Goal: Task Accomplishment & Management: Manage account settings

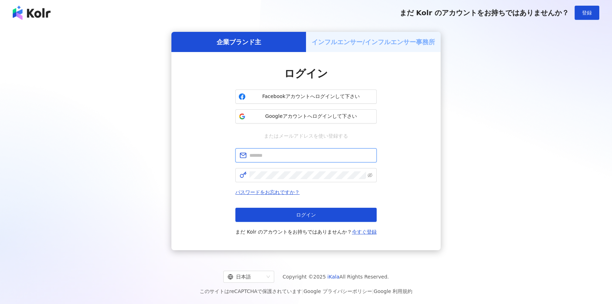
click at [282, 154] on input "text" at bounding box center [311, 155] width 123 height 8
type input "**********"
click button "ログイン" at bounding box center [305, 215] width 141 height 14
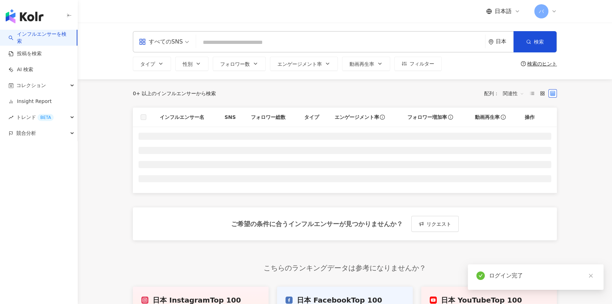
click at [162, 37] on div "すべてのSNS" at bounding box center [161, 41] width 44 height 11
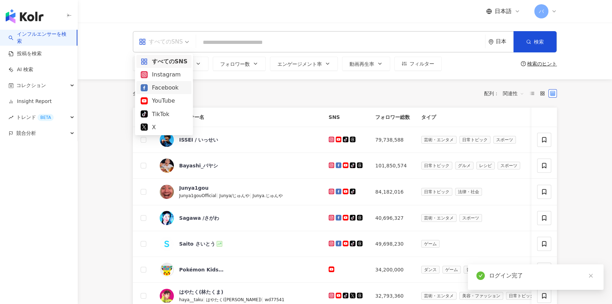
click at [163, 74] on div "Instagram" at bounding box center [164, 74] width 47 height 9
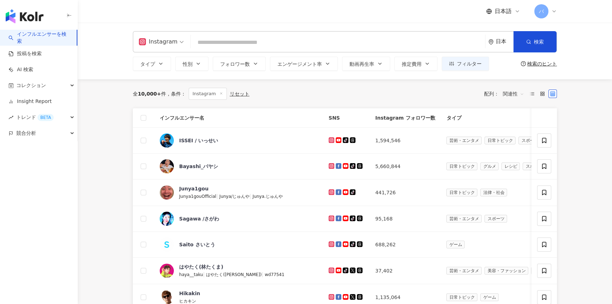
click at [549, 14] on div "バ" at bounding box center [545, 11] width 23 height 14
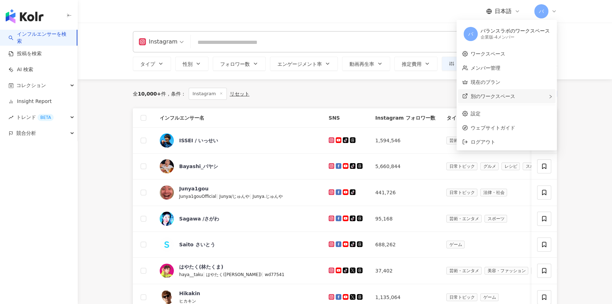
click at [521, 98] on div "別のワークスペース" at bounding box center [507, 96] width 98 height 14
click at [443, 99] on span "新しいワークスペース" at bounding box center [425, 97] width 49 height 8
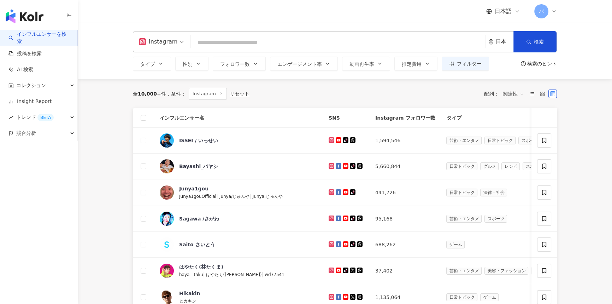
click at [557, 12] on div "日本語 バ" at bounding box center [345, 11] width 452 height 23
click at [555, 11] on icon at bounding box center [554, 11] width 3 height 1
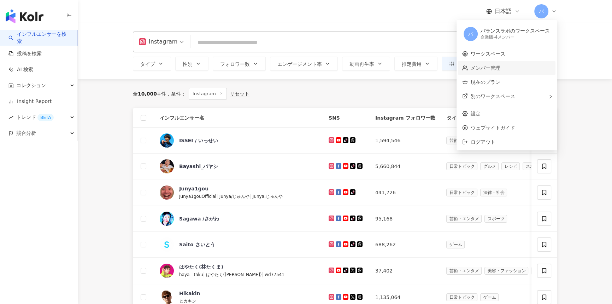
click at [483, 67] on link "メンバー管理" at bounding box center [486, 68] width 30 height 6
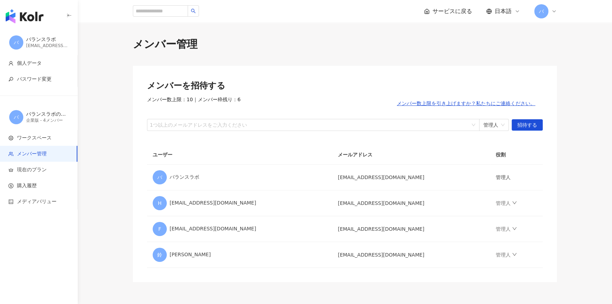
click at [458, 7] on span "サービスに戻る" at bounding box center [453, 11] width 40 height 8
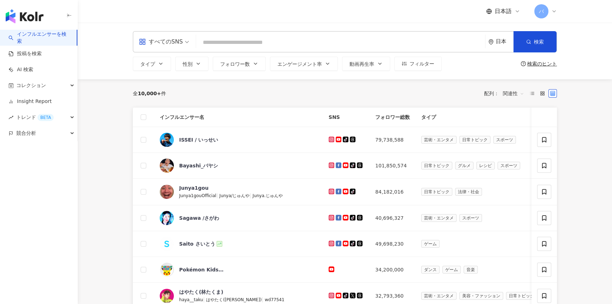
click at [162, 46] on div "すべてのSNS" at bounding box center [161, 41] width 44 height 11
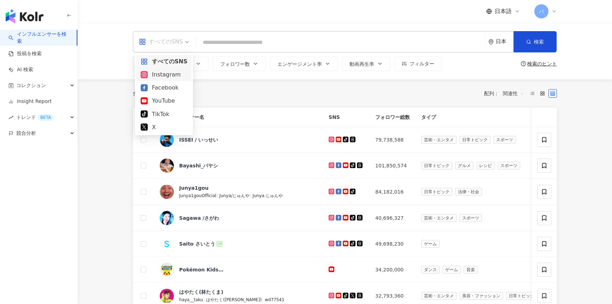
click at [169, 74] on div "Instagram" at bounding box center [164, 74] width 47 height 9
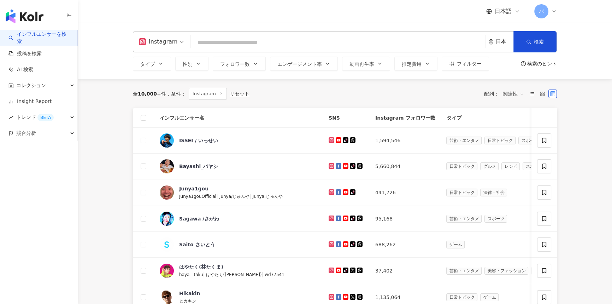
click at [265, 51] on div "ig Instagram 日本 検索" at bounding box center [345, 41] width 424 height 21
click at [266, 46] on input "search" at bounding box center [338, 42] width 289 height 13
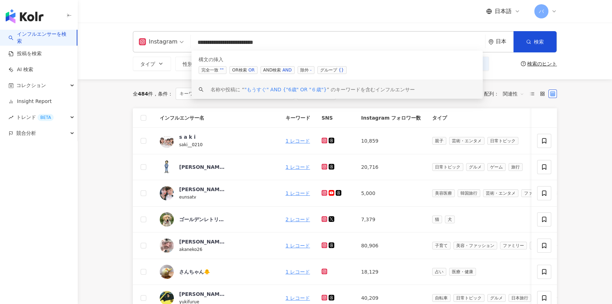
type input "**********"
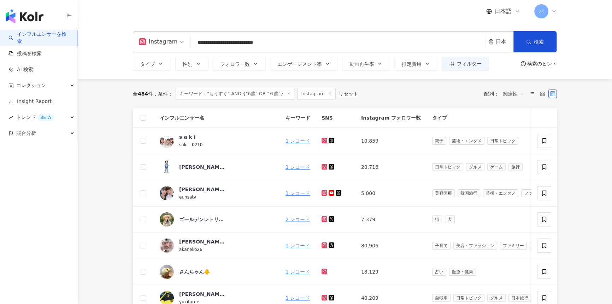
click at [104, 103] on main "**********" at bounding box center [345, 303] width 534 height 560
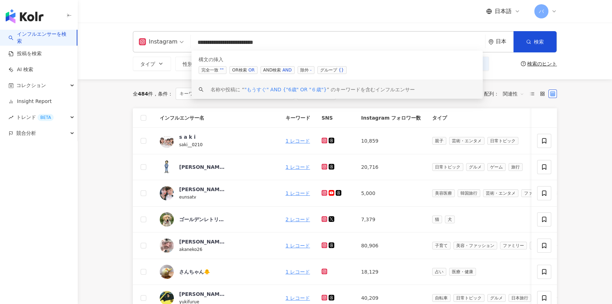
drag, startPoint x: 300, startPoint y: 41, endPoint x: 168, endPoint y: 48, distance: 132.4
click at [168, 48] on div "**********" at bounding box center [345, 41] width 424 height 21
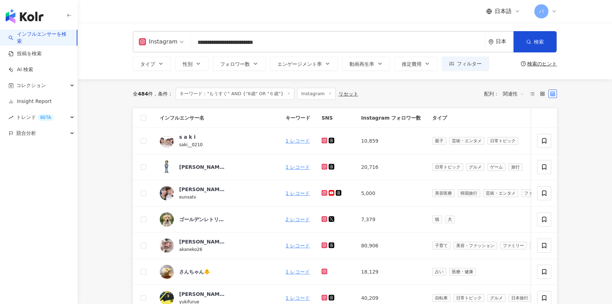
click at [0, 0] on div "構文の挿入 完全一致 "" OR検索 OR AND検索 AND 除外 - グループ {}" at bounding box center [0, 0] width 0 height 0
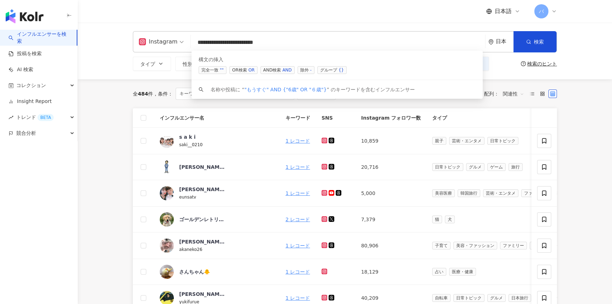
click at [138, 79] on div "全 484 件 条件 ： キーワード："もうすぐ" AND {"6歳" OR "６歳"} Instagram リセット 配列： 関連性" at bounding box center [345, 93] width 424 height 29
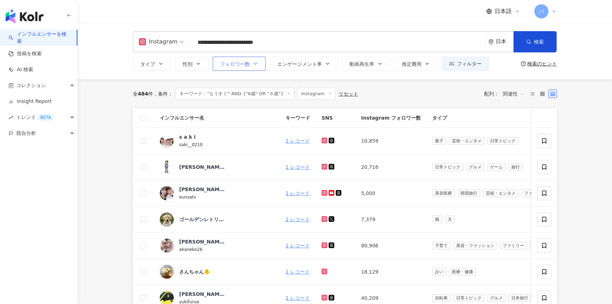
click at [232, 66] on span "フォロワー数" at bounding box center [235, 64] width 30 height 6
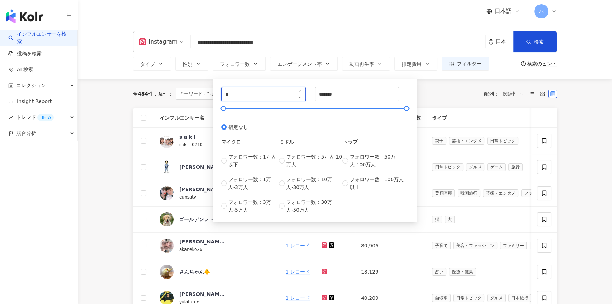
click at [243, 91] on input "*" at bounding box center [264, 93] width 84 height 13
type input "****"
click at [185, 84] on div "全 484 件 条件 ： キーワード："もうすぐ" AND {"6歳" OR "６歳"} Instagram リセット 配列： 関連性" at bounding box center [345, 93] width 424 height 29
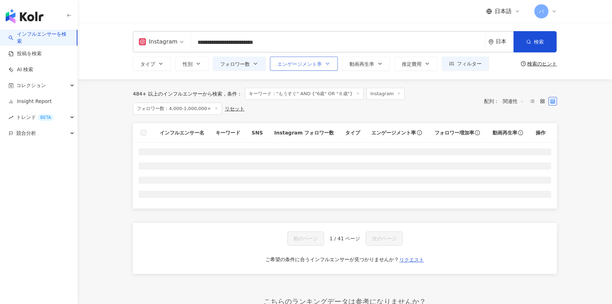
click at [323, 63] on button "エンゲージメント率" at bounding box center [304, 64] width 68 height 14
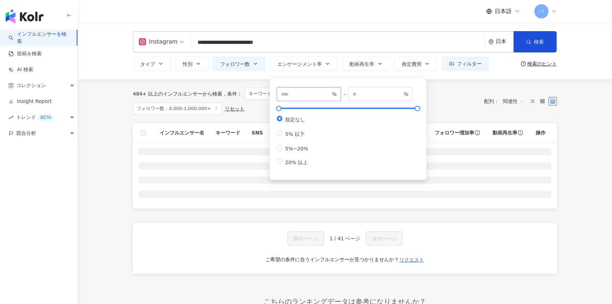
click at [311, 99] on span "%" at bounding box center [309, 94] width 64 height 14
type input "***"
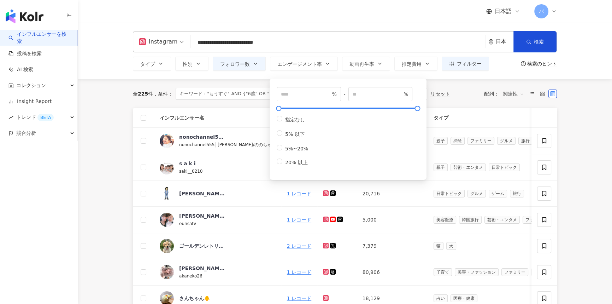
click at [246, 82] on div "全 225 件 条件 ： キーワード："もうすぐ" AND {"6歳" OR "６歳"} Instagram フォロワー数：4,000-1,000,000+ …" at bounding box center [345, 93] width 424 height 29
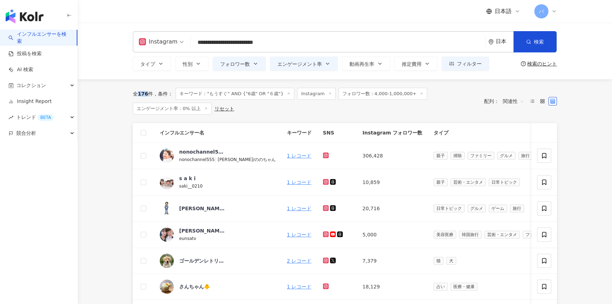
drag, startPoint x: 139, startPoint y: 93, endPoint x: 147, endPoint y: 93, distance: 7.4
click at [147, 93] on span "176" at bounding box center [143, 94] width 10 height 6
copy span "176"
click at [266, 114] on div "全 176 件 条件 ： キーワード："もうすぐ" AND {"6歳" OR "６歳"} Instagram フォロワー数：4,000-1,000,000+ …" at bounding box center [305, 101] width 344 height 27
click at [534, 102] on icon at bounding box center [532, 101] width 5 height 5
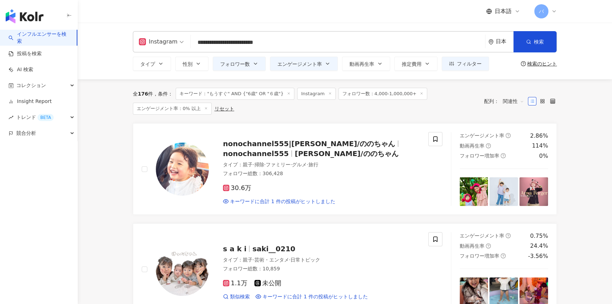
click at [311, 47] on input "**********" at bounding box center [338, 42] width 289 height 13
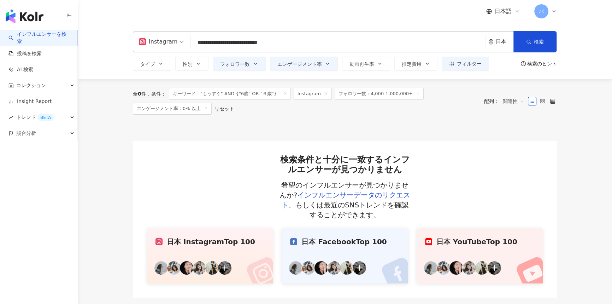
click at [297, 43] on input "**********" at bounding box center [338, 42] width 289 height 13
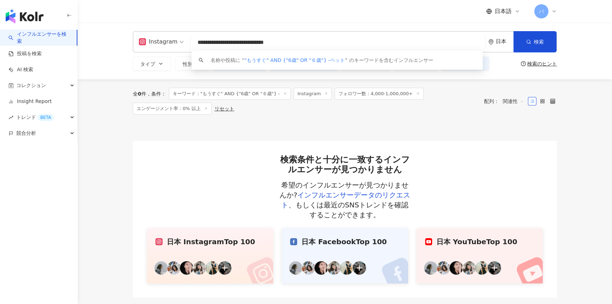
type input "**********"
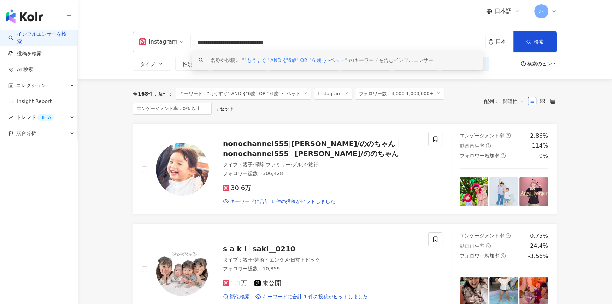
drag, startPoint x: 327, startPoint y: 42, endPoint x: 175, endPoint y: 43, distance: 152.0
click at [175, 43] on div "**********" at bounding box center [345, 41] width 424 height 21
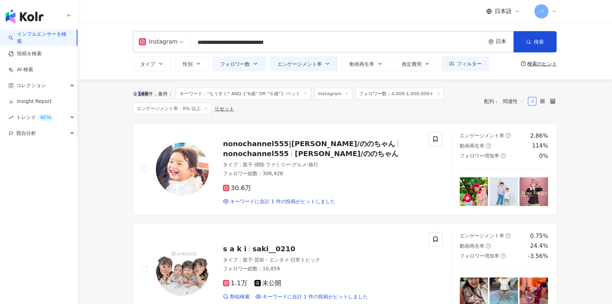
drag, startPoint x: 140, startPoint y: 92, endPoint x: 147, endPoint y: 93, distance: 7.8
click at [147, 93] on div "全 168 件" at bounding box center [143, 94] width 20 height 6
click at [455, 66] on button "フィルター" at bounding box center [465, 64] width 47 height 14
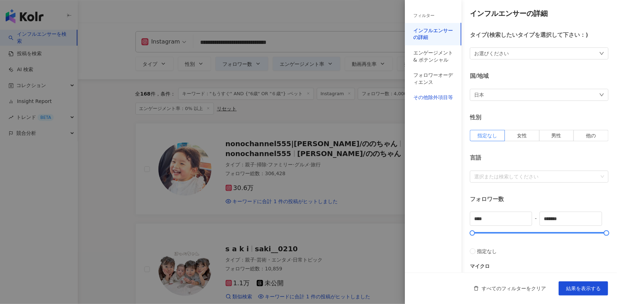
click at [443, 95] on div "その他除外項目等" at bounding box center [433, 97] width 40 height 7
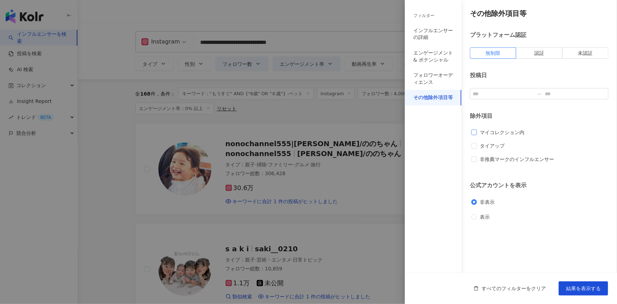
click at [488, 133] on span "マイコレクション内" at bounding box center [502, 132] width 50 height 8
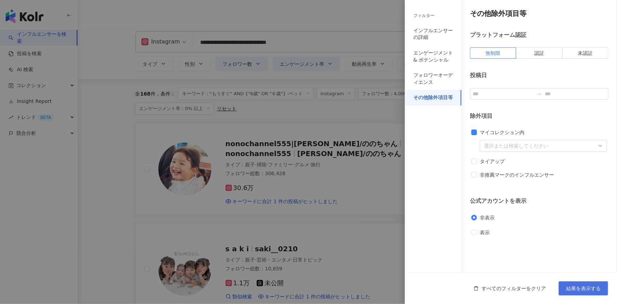
click at [592, 283] on button "結果を表示する" at bounding box center [583, 288] width 49 height 14
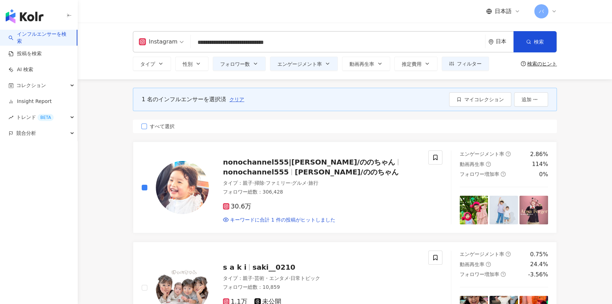
click at [157, 127] on span "すべて選択" at bounding box center [162, 126] width 30 height 8
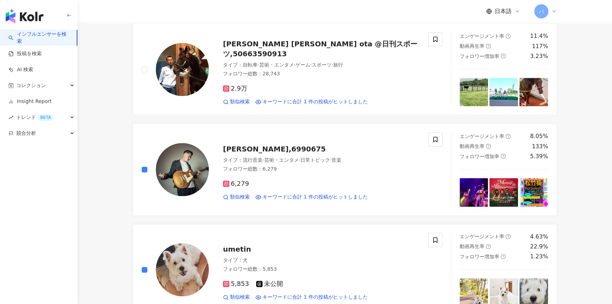
scroll to position [1092, 0]
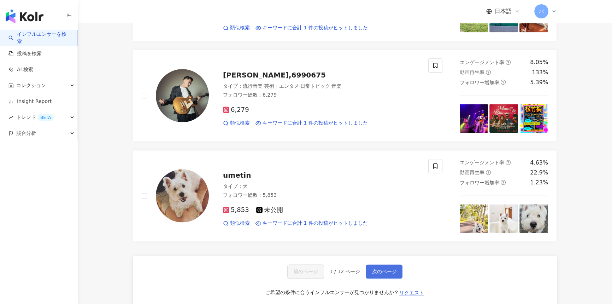
click at [381, 272] on span "次のページ" at bounding box center [384, 271] width 25 height 6
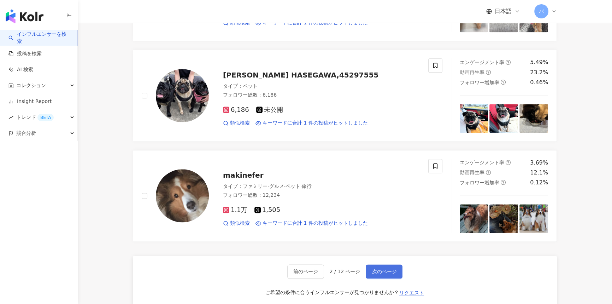
click at [397, 274] on button "次のページ" at bounding box center [384, 271] width 37 height 14
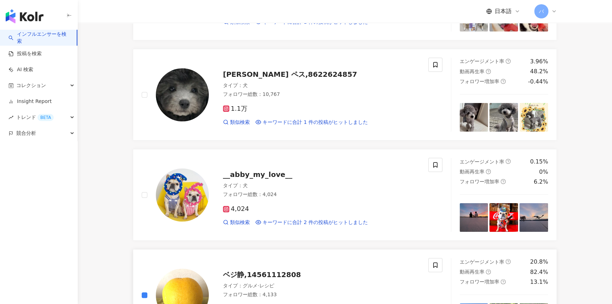
scroll to position [354, 0]
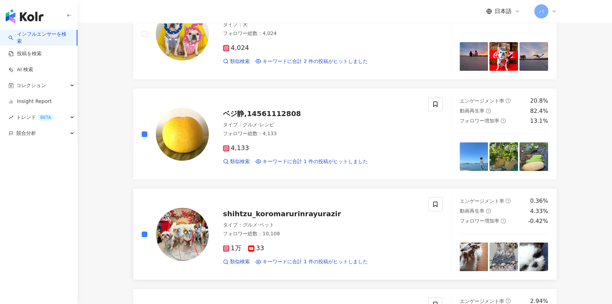
click at [141, 233] on div "shihtzu_koromarurinrayurazir タイプ ： グルメ · ペット フォロワー総数 ： 10,108 1万 33 類似検索 キーワードに…" at bounding box center [292, 234] width 318 height 74
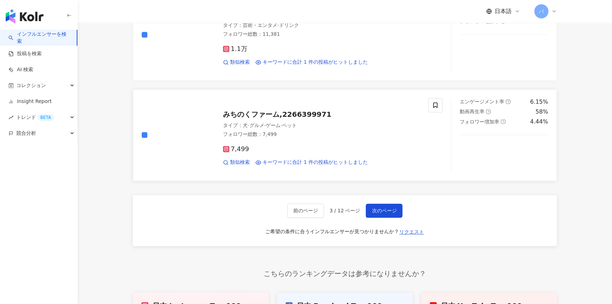
scroll to position [1157, 0]
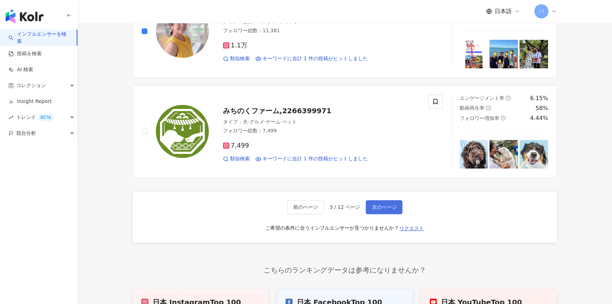
click at [372, 206] on span "次のページ" at bounding box center [384, 207] width 25 height 6
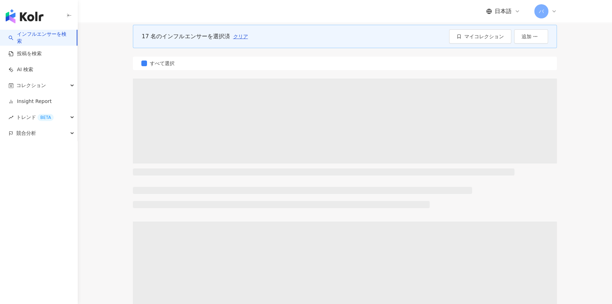
scroll to position [0, 0]
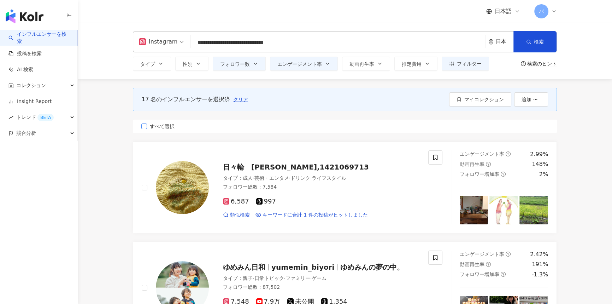
click at [167, 127] on span "すべて選択" at bounding box center [162, 126] width 30 height 8
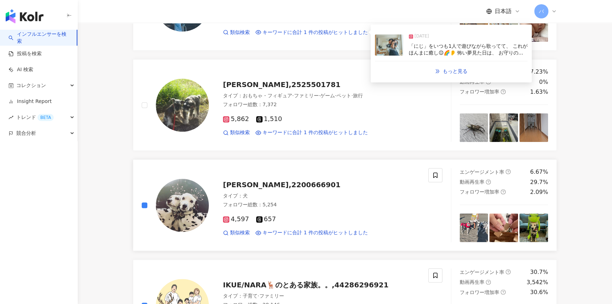
scroll to position [1092, 0]
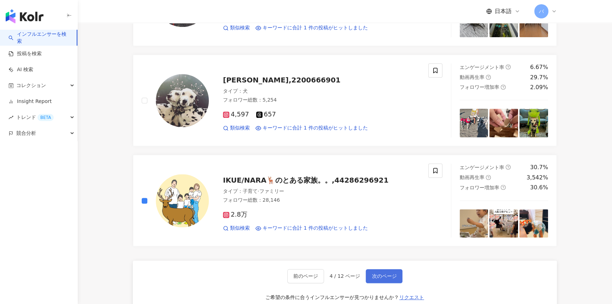
click at [387, 273] on span "次のページ" at bounding box center [384, 276] width 25 height 6
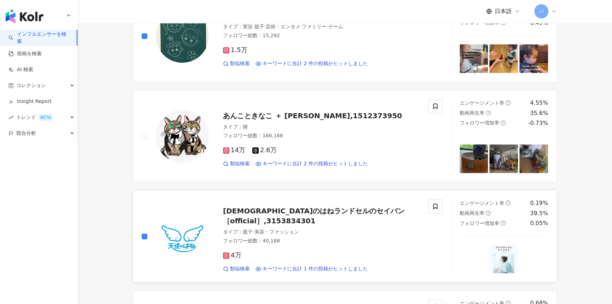
scroll to position [638, 0]
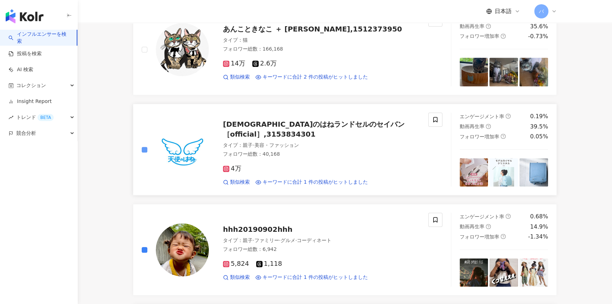
click at [142, 152] on label at bounding box center [145, 150] width 6 height 8
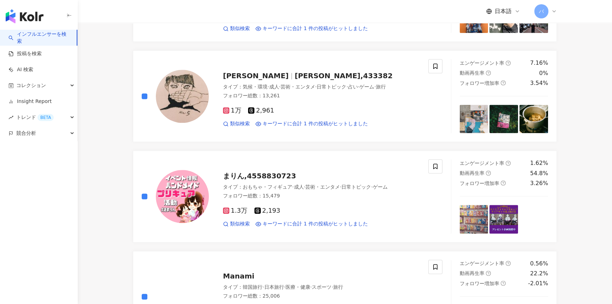
scroll to position [1088, 0]
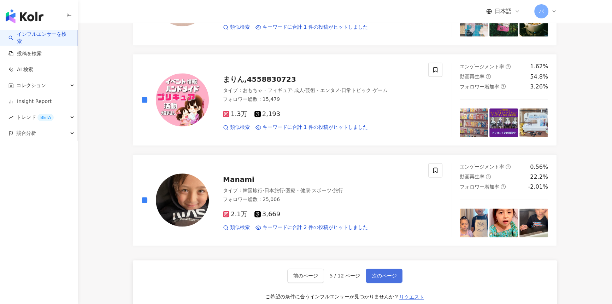
click at [396, 272] on button "次のページ" at bounding box center [384, 275] width 37 height 14
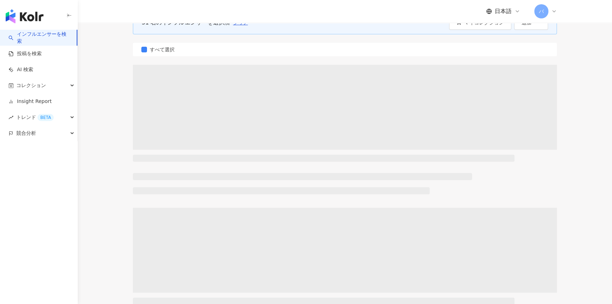
scroll to position [0, 0]
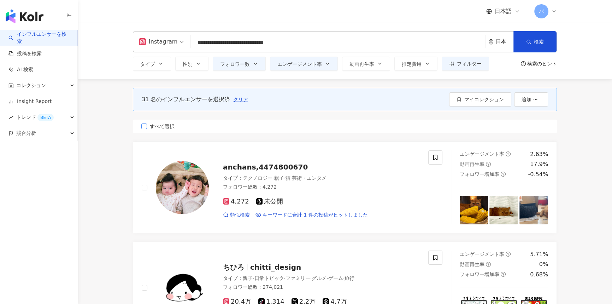
click at [154, 126] on span "すべて選択" at bounding box center [162, 126] width 30 height 8
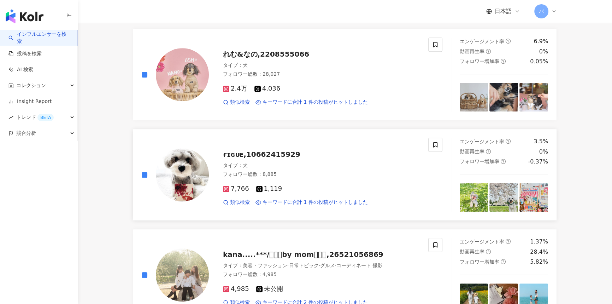
scroll to position [514, 0]
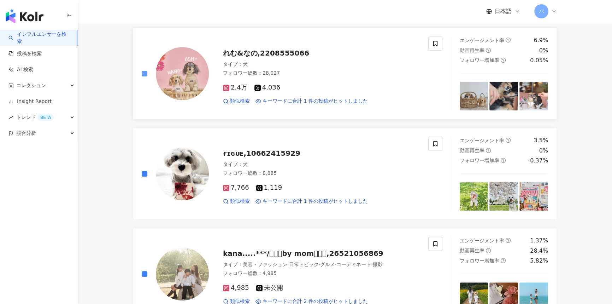
click at [142, 70] on label at bounding box center [145, 74] width 6 height 8
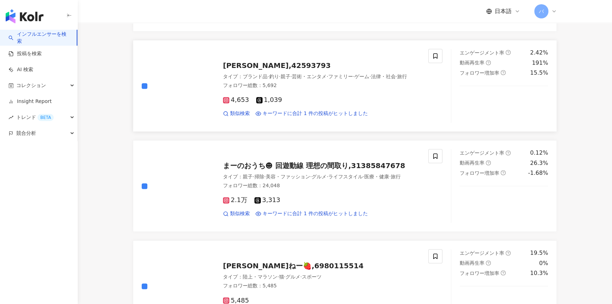
scroll to position [835, 0]
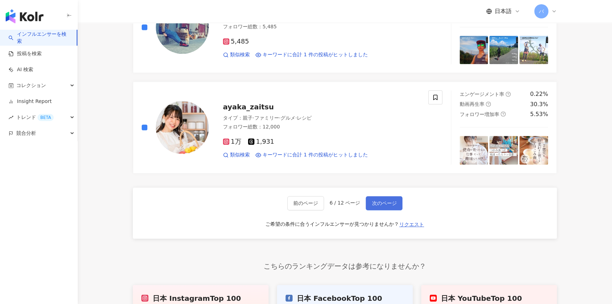
click at [372, 200] on span "次のページ" at bounding box center [384, 203] width 25 height 6
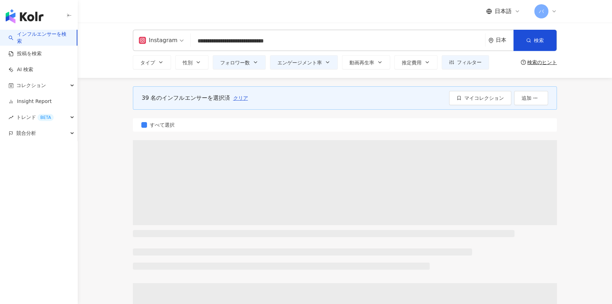
scroll to position [0, 0]
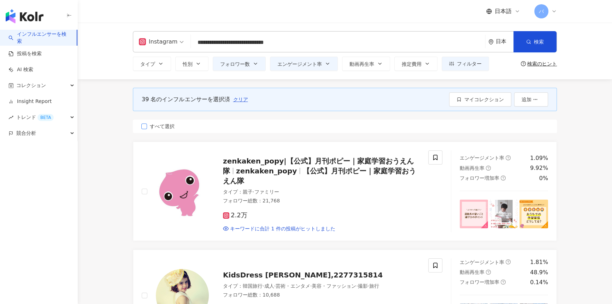
click at [154, 128] on span "すべて選択" at bounding box center [162, 126] width 30 height 8
click at [148, 189] on div at bounding box center [175, 191] width 67 height 82
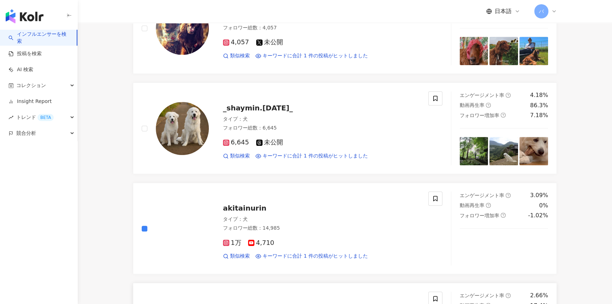
scroll to position [578, 0]
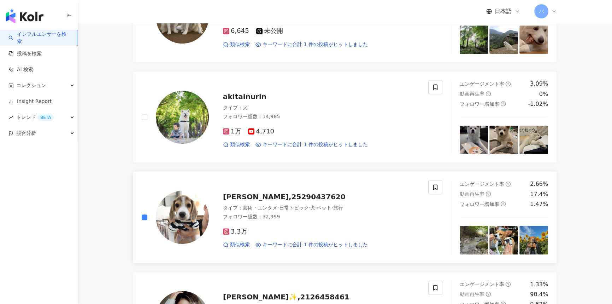
click at [147, 215] on div at bounding box center [175, 217] width 67 height 74
click at [145, 213] on label at bounding box center [145, 217] width 6 height 8
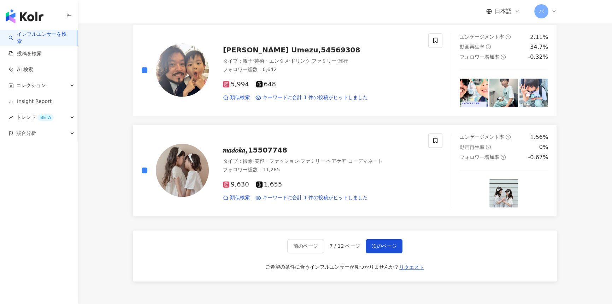
scroll to position [1157, 0]
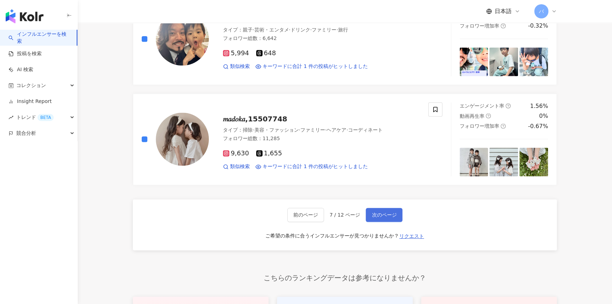
click at [380, 214] on span "次のページ" at bounding box center [384, 215] width 25 height 6
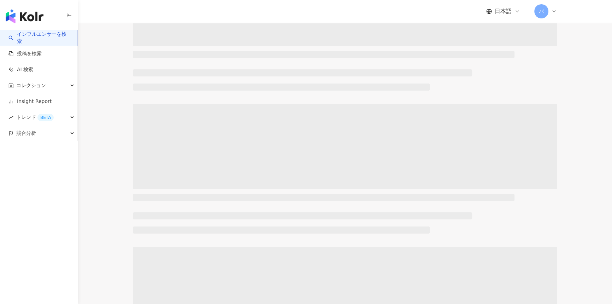
scroll to position [0, 0]
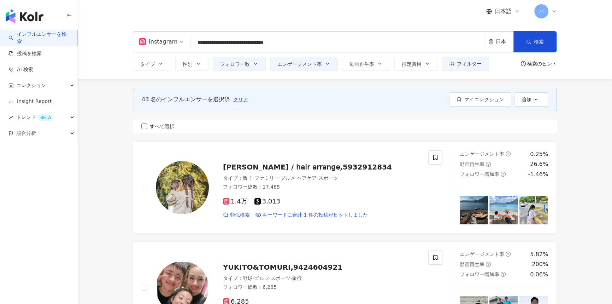
click at [161, 128] on span "すべて選択" at bounding box center [162, 126] width 30 height 8
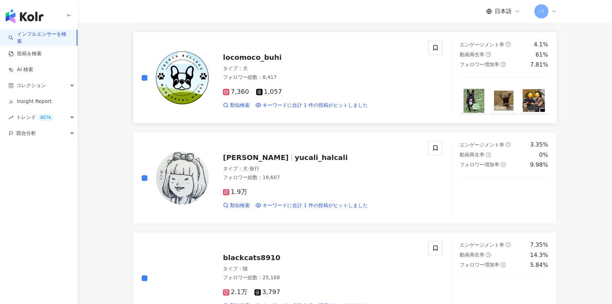
scroll to position [321, 0]
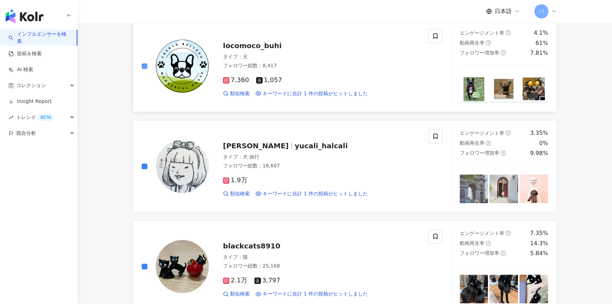
click at [146, 69] on label at bounding box center [145, 66] width 6 height 8
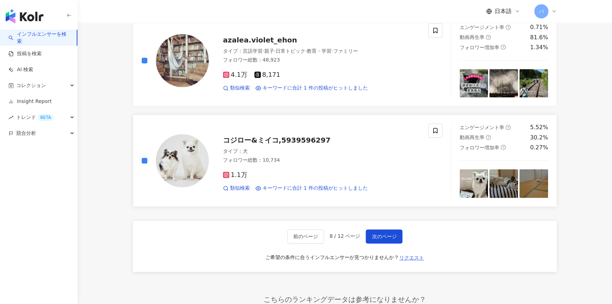
scroll to position [1028, 0]
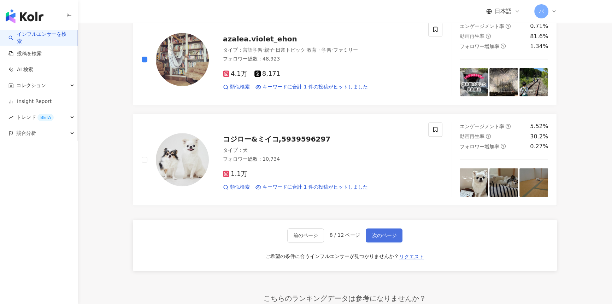
click at [374, 234] on span "次のページ" at bounding box center [384, 235] width 25 height 6
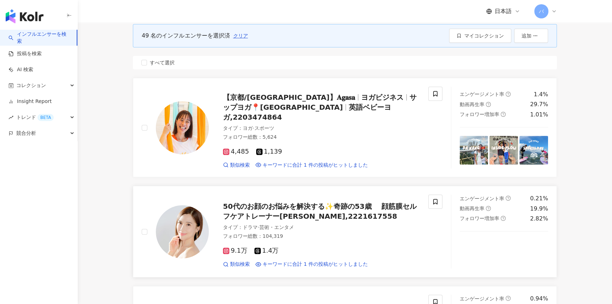
scroll to position [0, 0]
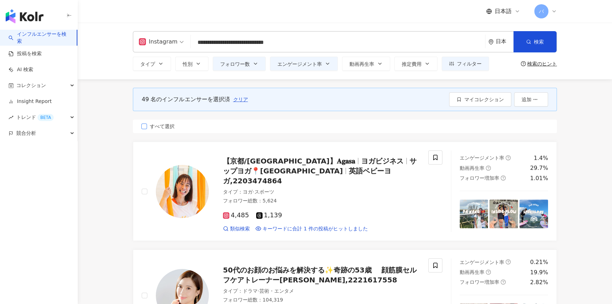
click at [159, 125] on span "すべて選択" at bounding box center [162, 126] width 30 height 8
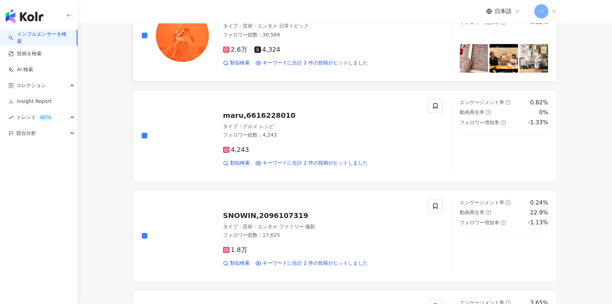
scroll to position [1061, 0]
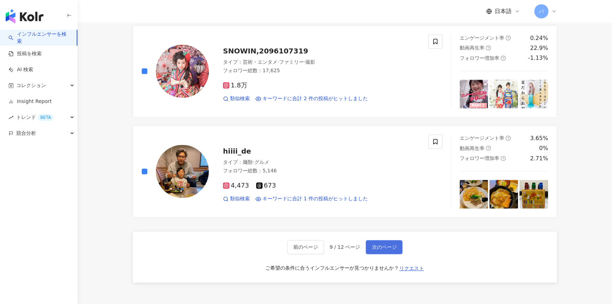
click at [382, 244] on span "次のページ" at bounding box center [384, 247] width 25 height 6
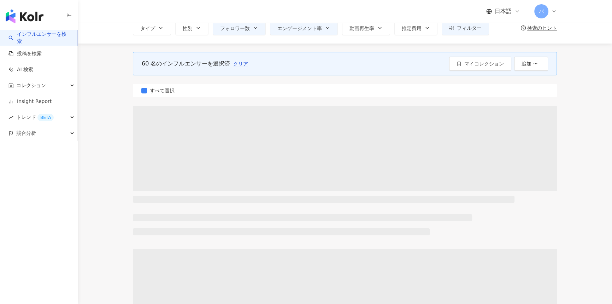
scroll to position [0, 0]
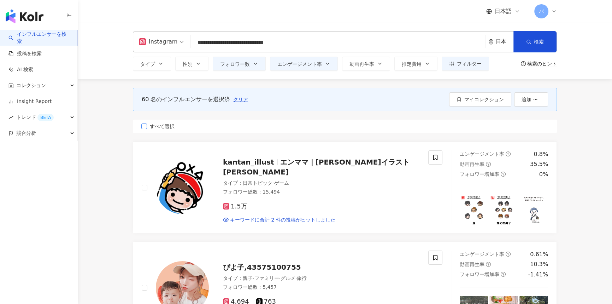
click at [156, 125] on span "すべて選択" at bounding box center [162, 126] width 30 height 8
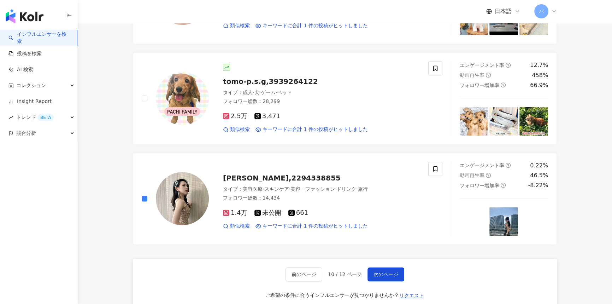
scroll to position [1221, 0]
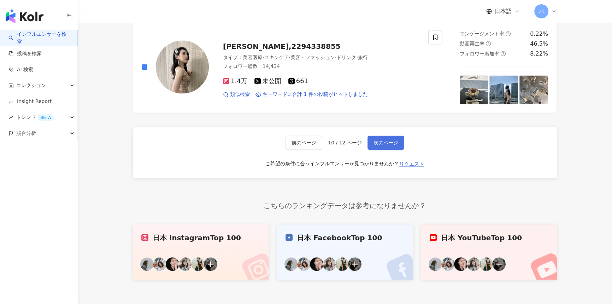
click at [381, 144] on button "次のページ" at bounding box center [386, 142] width 37 height 14
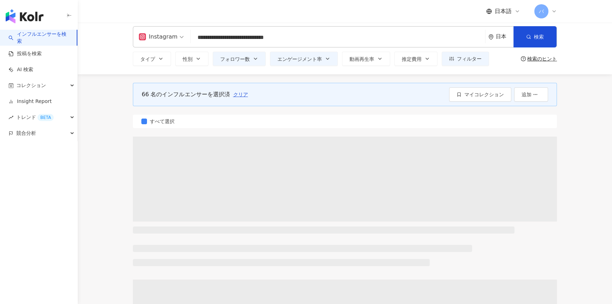
scroll to position [0, 0]
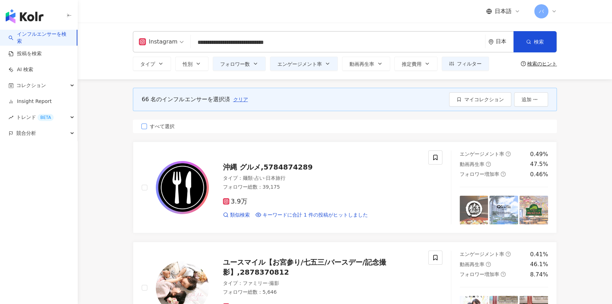
click at [156, 127] on span "すべて選択" at bounding box center [162, 126] width 30 height 8
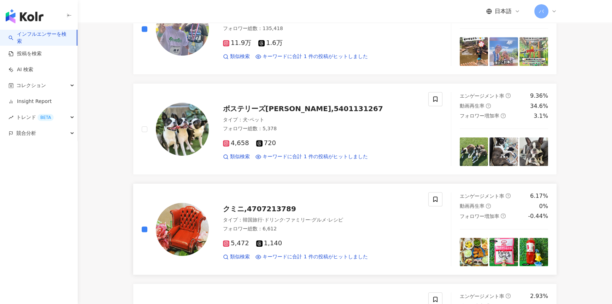
scroll to position [643, 0]
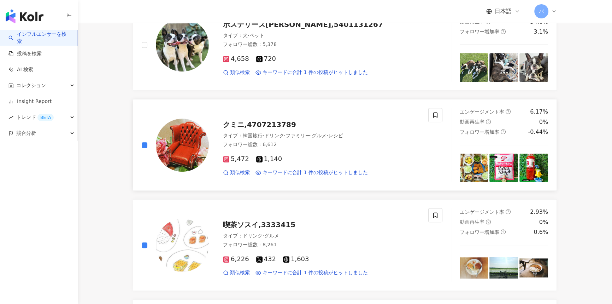
click at [141, 143] on div "クミニ,4707213789 タイプ ： 韓国旅行 · ドリンク · ファミリー · グルメ · レシピ フォロワー総数 ： 6,612 5,472 1,14…" at bounding box center [292, 145] width 318 height 74
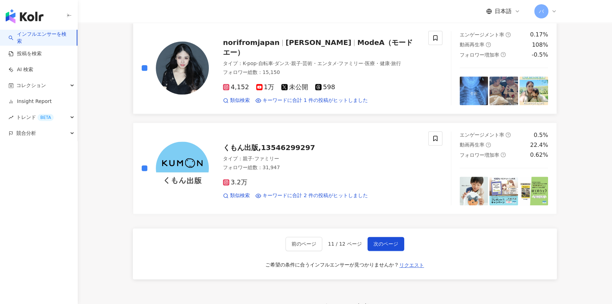
scroll to position [1124, 0]
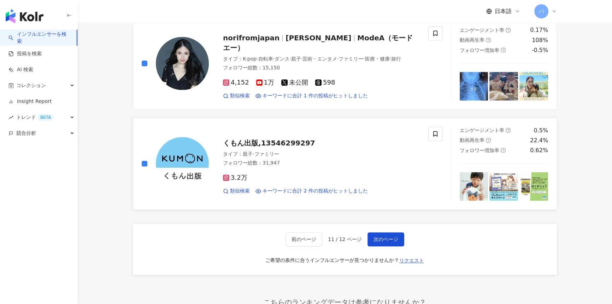
click at [148, 159] on div at bounding box center [175, 164] width 67 height 74
click at [389, 237] on span "次のページ" at bounding box center [386, 239] width 25 height 6
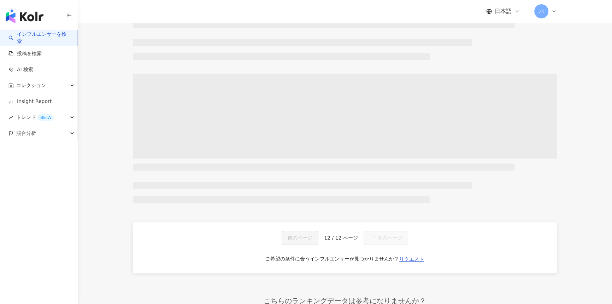
scroll to position [0, 0]
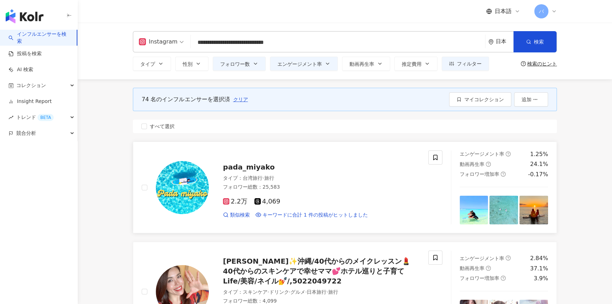
click at [169, 124] on span "すべて選択" at bounding box center [162, 126] width 30 height 8
click at [156, 128] on span "すべて選択" at bounding box center [162, 126] width 30 height 8
click at [163, 127] on span "すべて選択" at bounding box center [162, 126] width 30 height 8
click at [476, 102] on span "マイコレクション" at bounding box center [485, 100] width 40 height 6
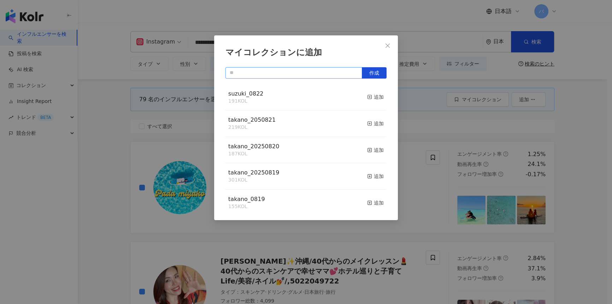
click at [297, 75] on input "text" at bounding box center [294, 72] width 137 height 11
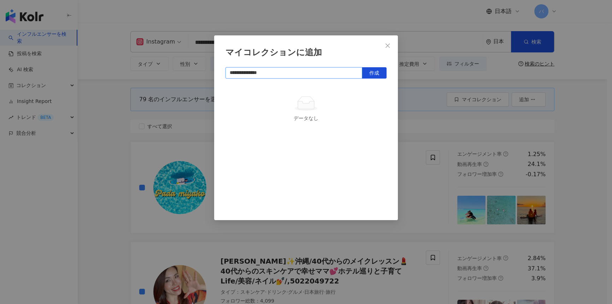
type input "**********"
click at [368, 61] on div "**********" at bounding box center [306, 127] width 184 height 185
click at [365, 70] on button "作成" at bounding box center [374, 72] width 25 height 11
click at [388, 45] on icon "close" at bounding box center [388, 45] width 4 height 4
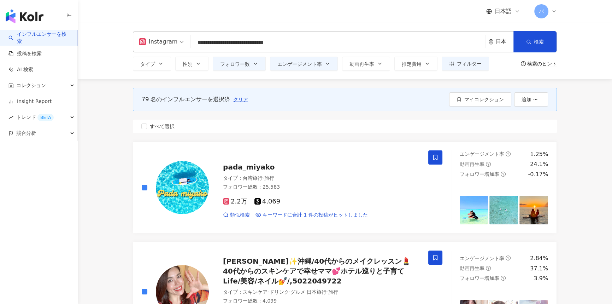
click at [254, 42] on input "**********" at bounding box center [338, 42] width 289 height 13
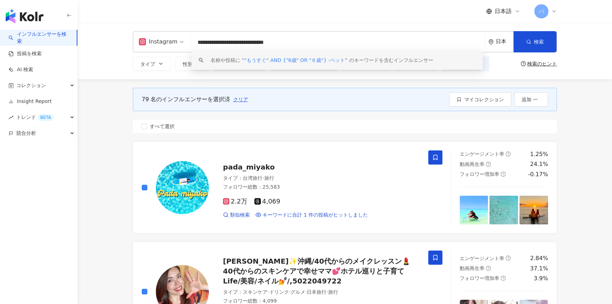
click at [246, 42] on input "**********" at bounding box center [338, 42] width 289 height 13
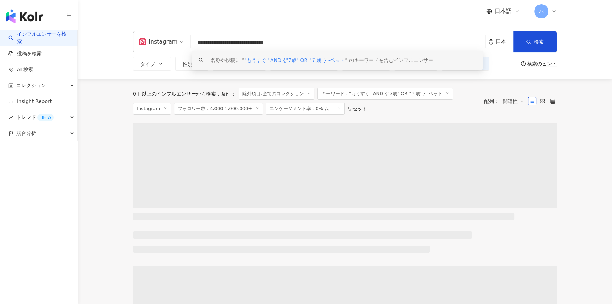
drag, startPoint x: 306, startPoint y: 43, endPoint x: 130, endPoint y: 51, distance: 176.6
click at [130, 51] on div "**********" at bounding box center [345, 51] width 452 height 40
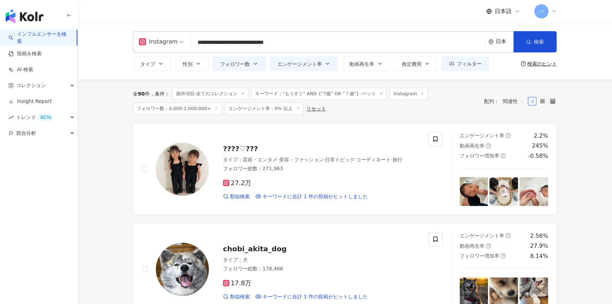
click at [244, 93] on line at bounding box center [243, 94] width 2 height 2
click at [327, 42] on input "**********" at bounding box center [338, 42] width 289 height 13
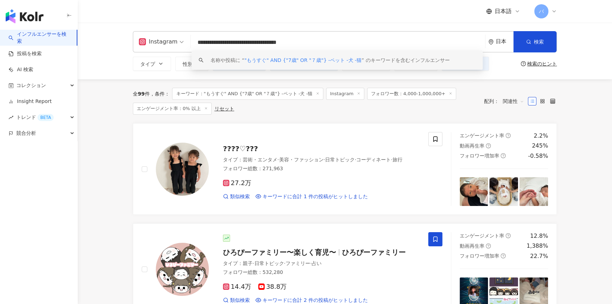
drag, startPoint x: 354, startPoint y: 38, endPoint x: 175, endPoint y: 52, distance: 179.8
click at [175, 52] on div "**********" at bounding box center [345, 41] width 424 height 21
type input "**********"
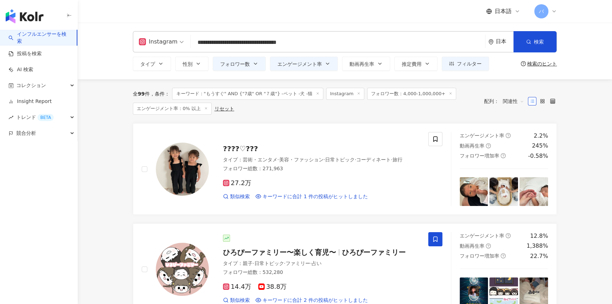
click at [0, 0] on div "名称や投稿に “ "もうすぐ" AND {"7歳" OR "７歳"} -ペット -犬 -猫 ” のキーワードを含むインフルエンサー" at bounding box center [0, 0] width 0 height 0
click at [467, 67] on button "フィルター" at bounding box center [465, 64] width 47 height 14
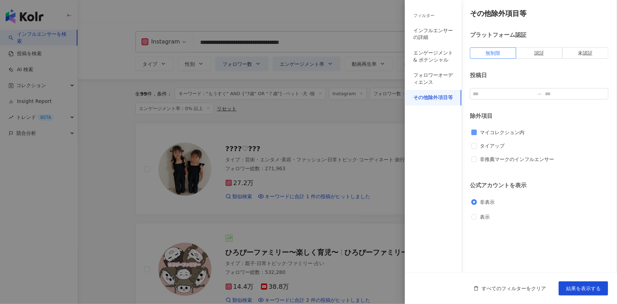
click at [489, 134] on span "マイコレクション内" at bounding box center [502, 132] width 50 height 8
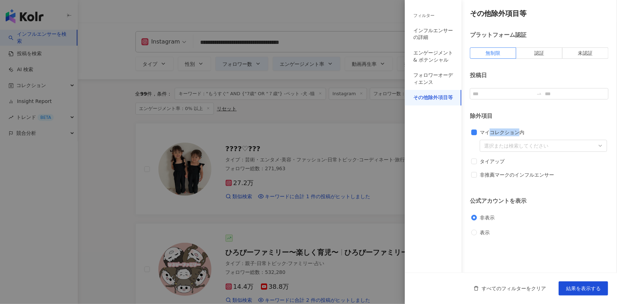
click at [569, 278] on div "すべてのフィルターをクリア 結果を表示する" at bounding box center [511, 287] width 212 height 31
click at [573, 283] on button "結果を表示する" at bounding box center [583, 288] width 49 height 14
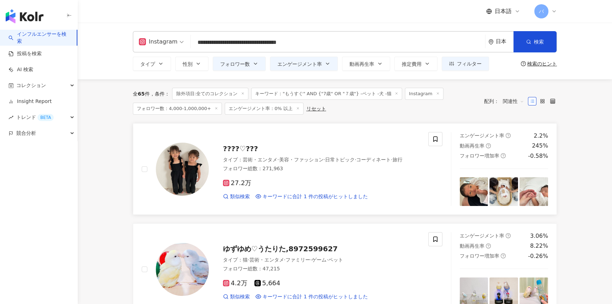
click at [147, 170] on div at bounding box center [175, 169] width 67 height 74
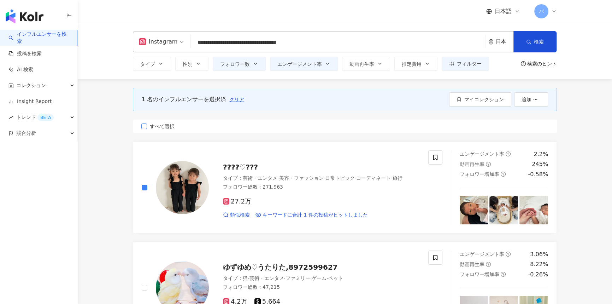
click at [162, 124] on span "すべて選択" at bounding box center [162, 126] width 30 height 8
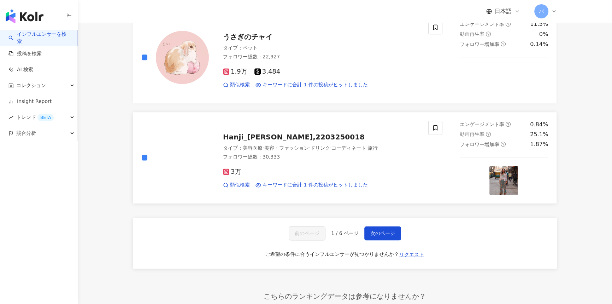
scroll to position [1124, 0]
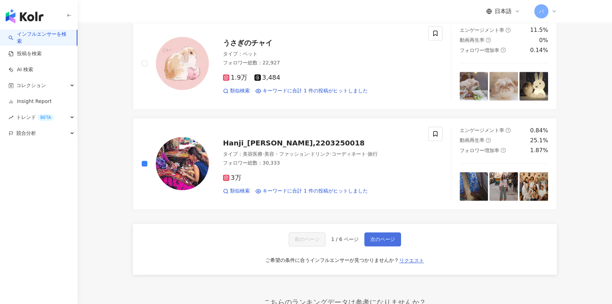
click at [379, 232] on button "次のページ" at bounding box center [382, 239] width 37 height 14
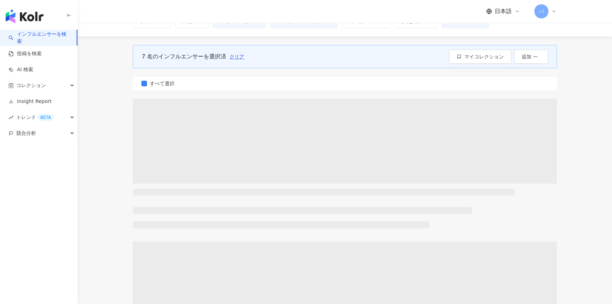
scroll to position [0, 0]
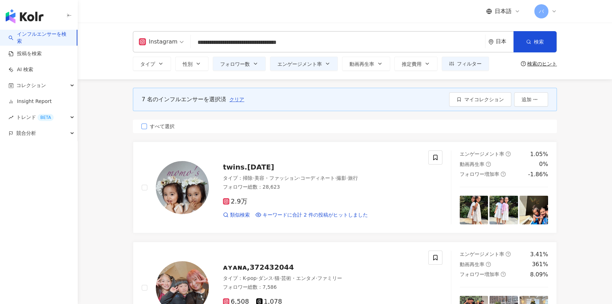
click at [153, 127] on span "すべて選択" at bounding box center [162, 126] width 30 height 8
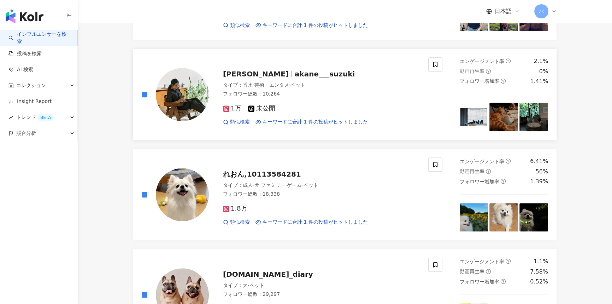
scroll to position [707, 0]
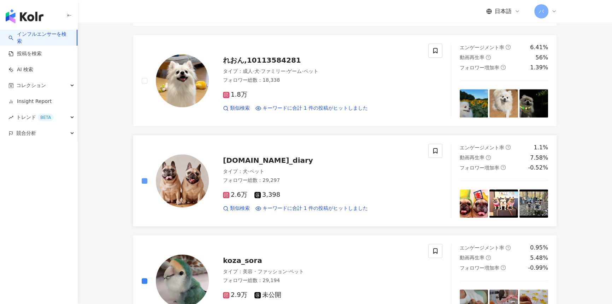
click at [145, 177] on label at bounding box center [145, 181] width 6 height 8
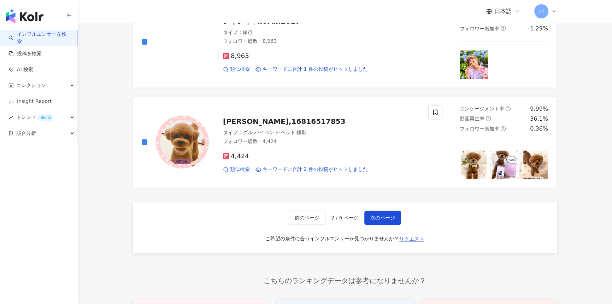
scroll to position [1157, 0]
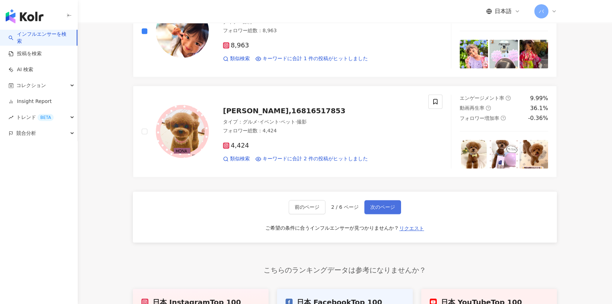
click at [390, 209] on button "次のページ" at bounding box center [382, 207] width 37 height 14
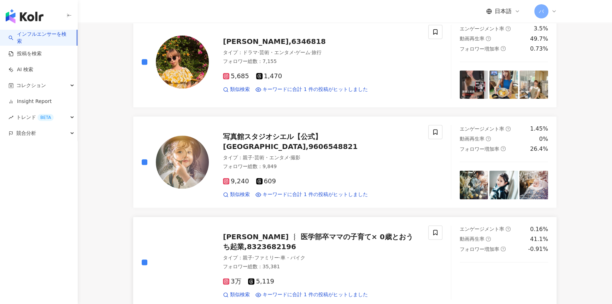
scroll to position [1124, 0]
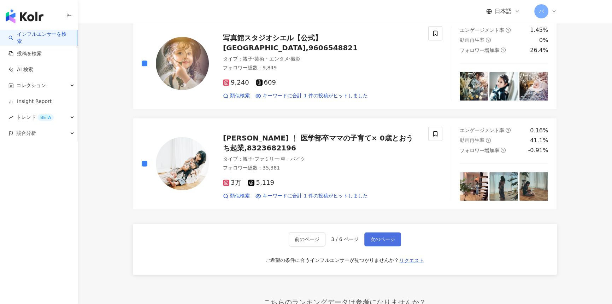
click at [384, 239] on span "次のページ" at bounding box center [382, 239] width 25 height 6
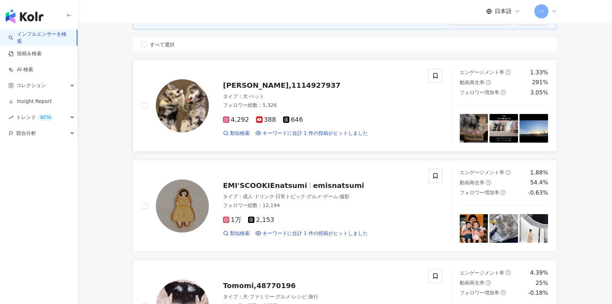
scroll to position [0, 0]
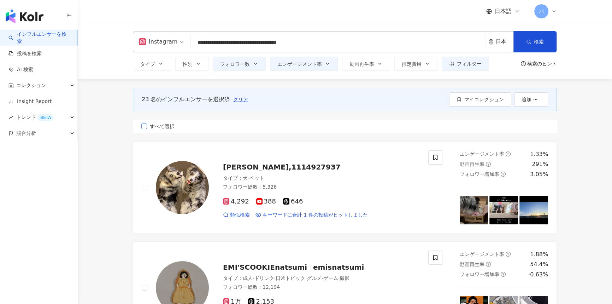
click at [159, 124] on span "すべて選択" at bounding box center [162, 126] width 30 height 8
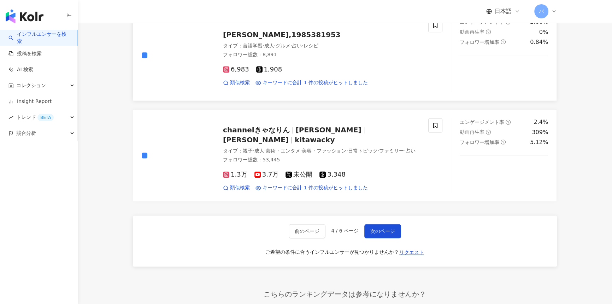
scroll to position [1253, 0]
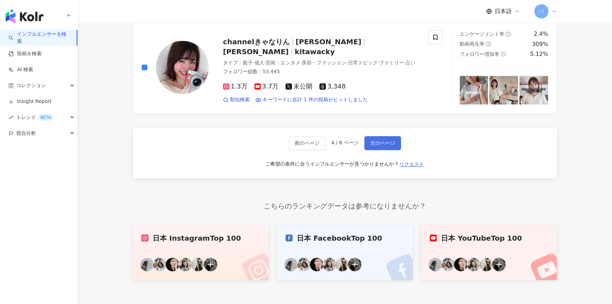
click at [376, 140] on span "次のページ" at bounding box center [382, 143] width 25 height 6
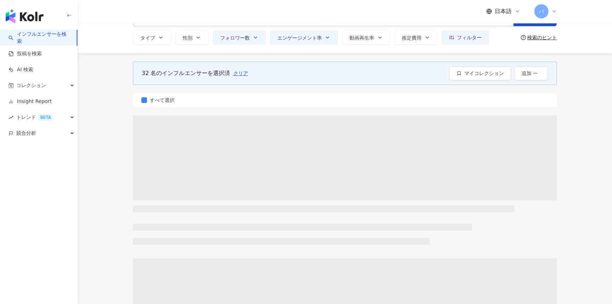
scroll to position [0, 0]
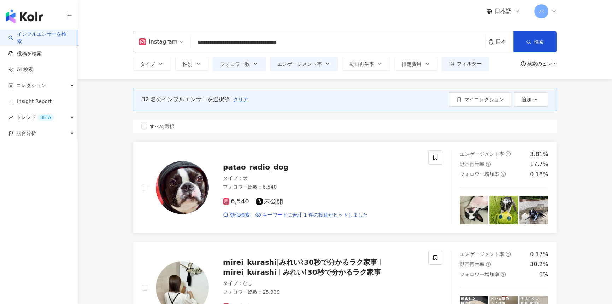
drag, startPoint x: 158, startPoint y: 125, endPoint x: 141, endPoint y: 177, distance: 54.4
click at [158, 125] on span "すべて選択" at bounding box center [162, 126] width 30 height 8
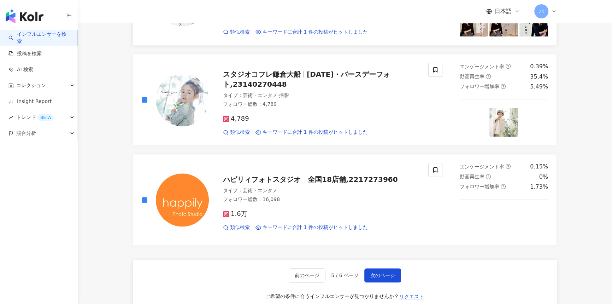
scroll to position [1028, 0]
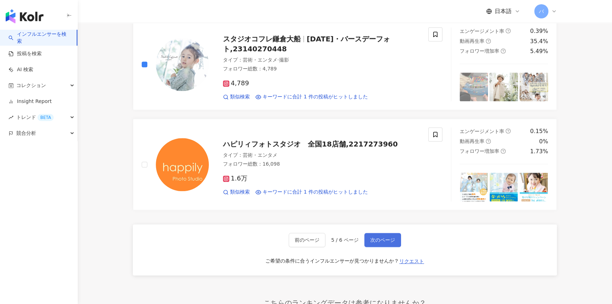
click at [373, 237] on span "次のページ" at bounding box center [382, 240] width 25 height 6
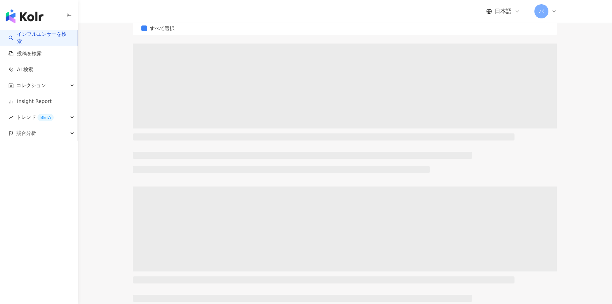
scroll to position [0, 0]
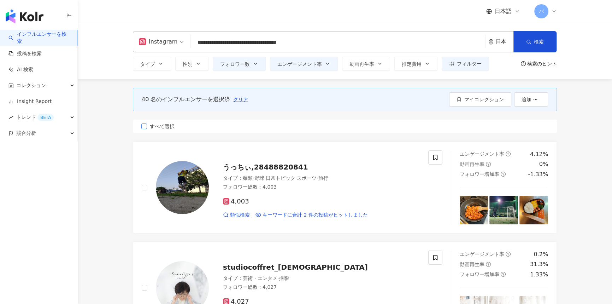
click at [164, 127] on span "すべて選択" at bounding box center [162, 126] width 30 height 8
click at [475, 95] on button "マイコレクション" at bounding box center [480, 99] width 62 height 14
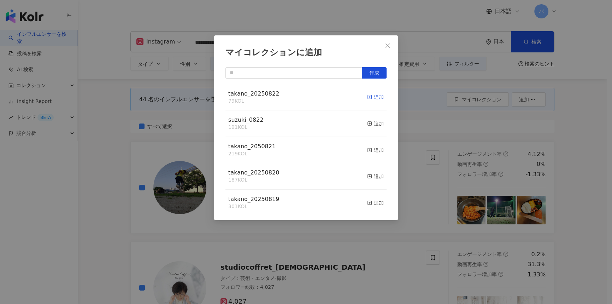
click at [374, 95] on div "追加" at bounding box center [375, 97] width 17 height 8
click at [386, 47] on icon "close" at bounding box center [388, 46] width 6 height 6
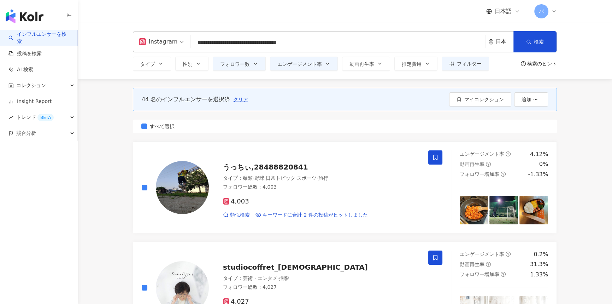
click at [255, 46] on input "**********" at bounding box center [338, 42] width 289 height 13
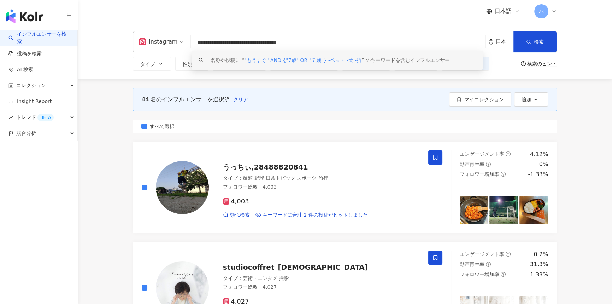
paste input "search"
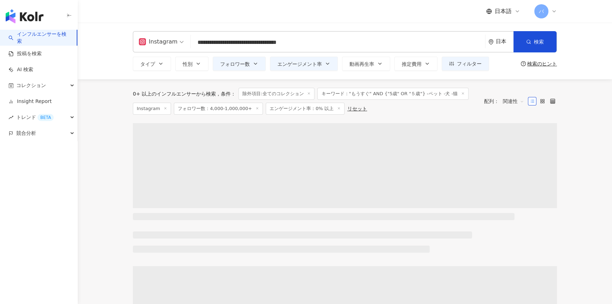
type input "**********"
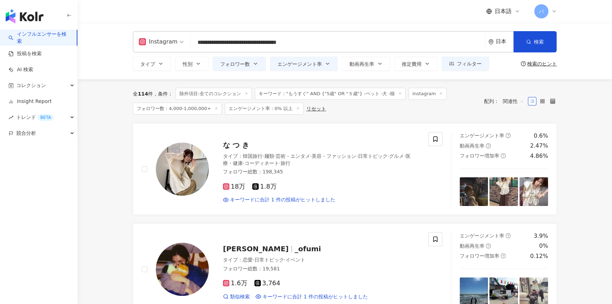
click at [245, 95] on icon at bounding box center [247, 94] width 4 height 4
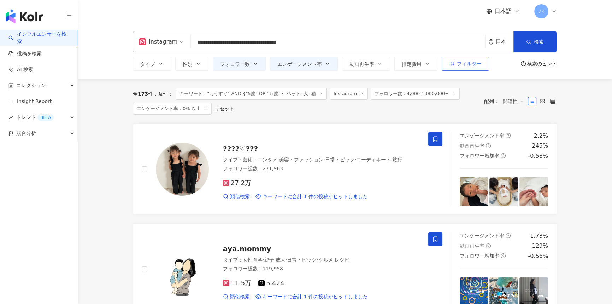
click at [486, 64] on button "フィルター" at bounding box center [465, 64] width 47 height 14
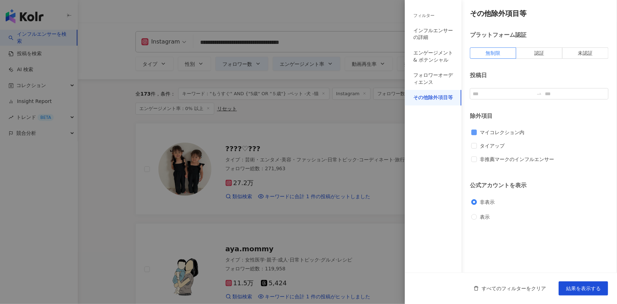
click at [513, 134] on span "マイコレクション内" at bounding box center [502, 132] width 50 height 8
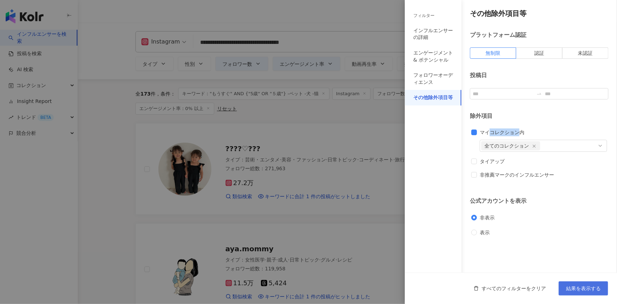
click at [574, 286] on span "結果を表示する" at bounding box center [583, 288] width 35 height 6
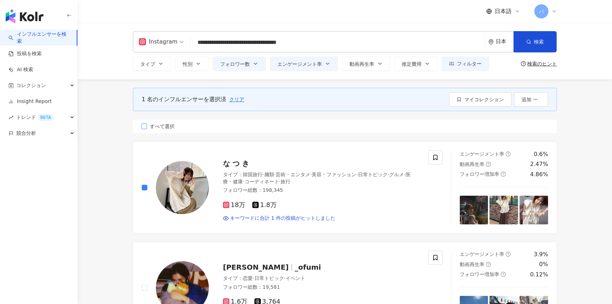
click at [159, 120] on label "すべて選択" at bounding box center [345, 125] width 424 height 13
click at [162, 128] on span "すべて選択" at bounding box center [162, 126] width 30 height 8
click at [153, 125] on span "すべて選択" at bounding box center [162, 126] width 30 height 8
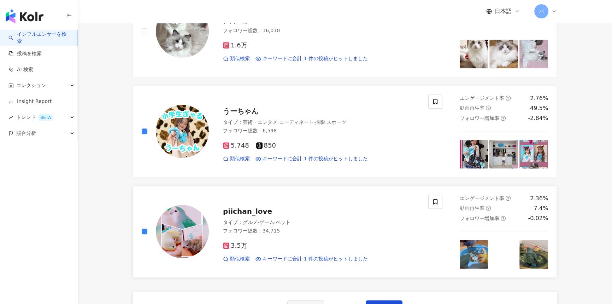
scroll to position [1028, 0]
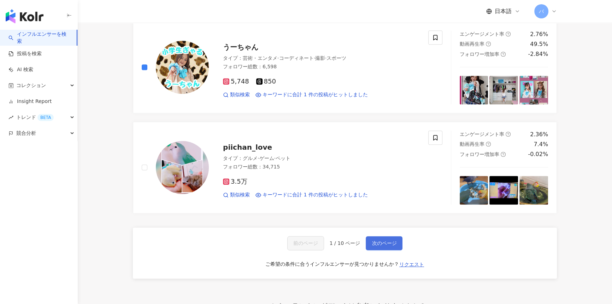
click at [394, 240] on span "次のページ" at bounding box center [384, 243] width 25 height 6
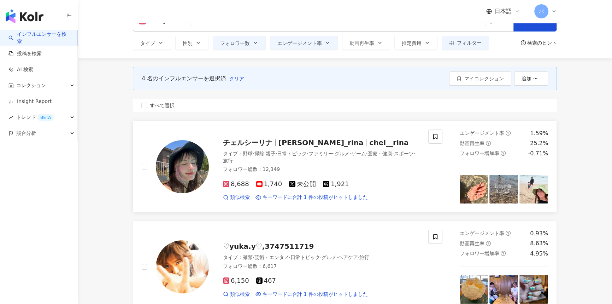
scroll to position [0, 0]
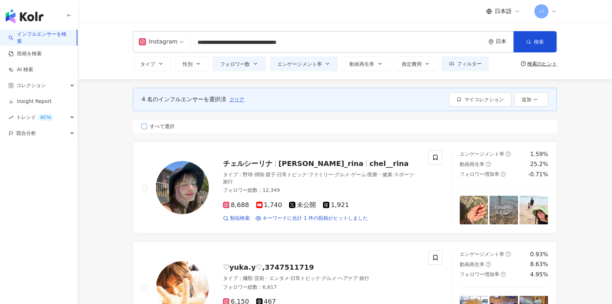
click at [166, 128] on span "すべて選択" at bounding box center [162, 126] width 30 height 8
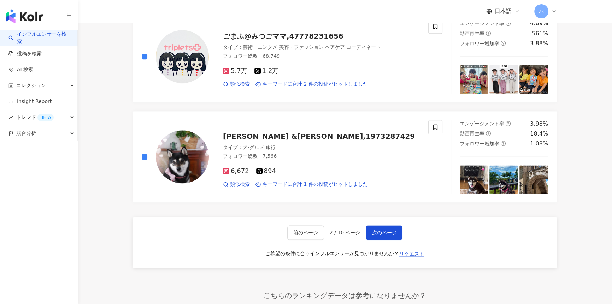
scroll to position [1189, 0]
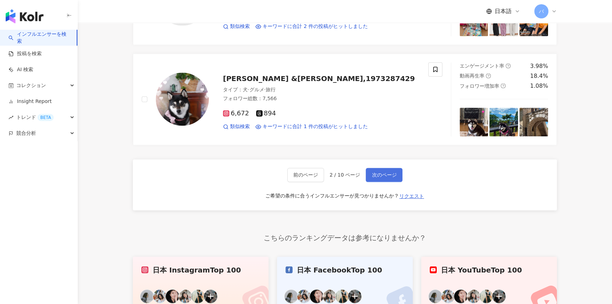
click at [369, 173] on button "次のページ" at bounding box center [384, 175] width 37 height 14
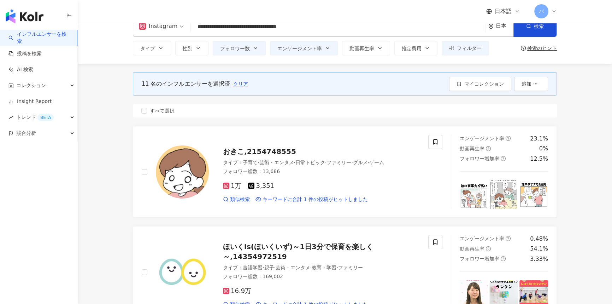
scroll to position [0, 0]
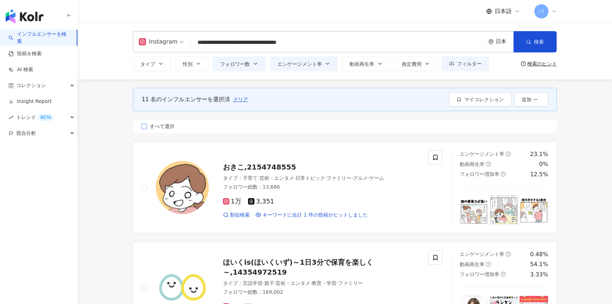
click at [164, 125] on span "すべて選択" at bounding box center [162, 126] width 30 height 8
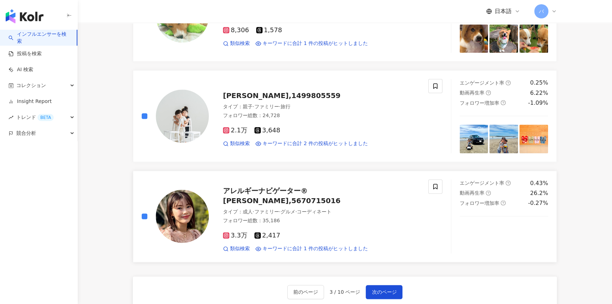
scroll to position [1124, 0]
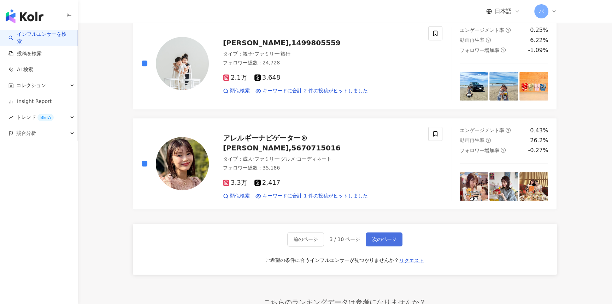
click at [377, 241] on button "次のページ" at bounding box center [384, 239] width 37 height 14
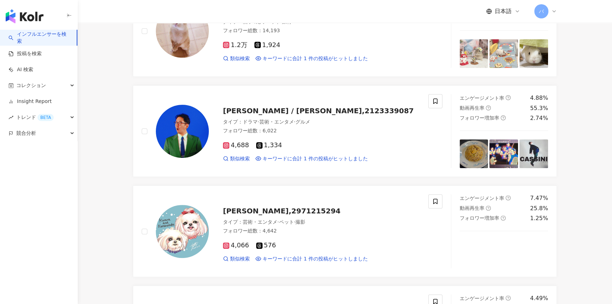
scroll to position [0, 0]
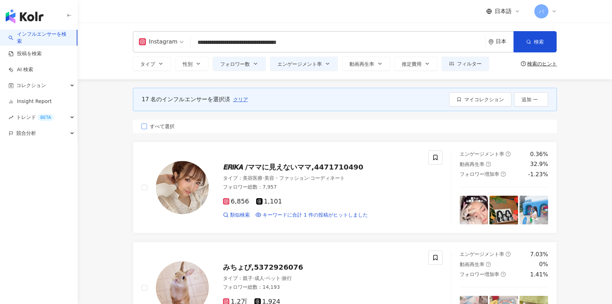
click at [168, 127] on span "すべて選択" at bounding box center [162, 126] width 30 height 8
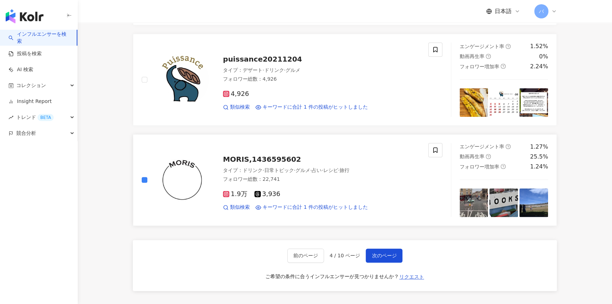
scroll to position [1157, 0]
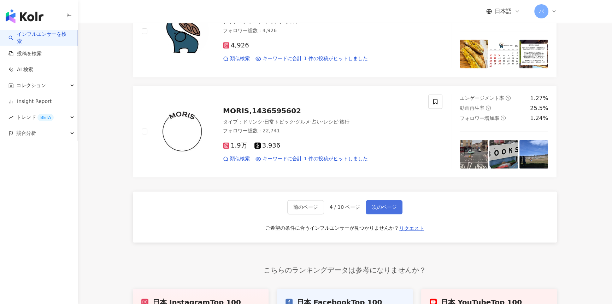
click at [382, 201] on button "次のページ" at bounding box center [384, 207] width 37 height 14
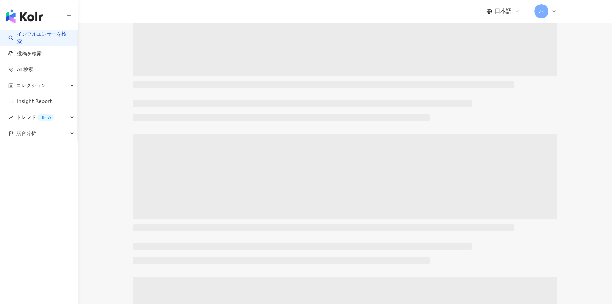
scroll to position [0, 0]
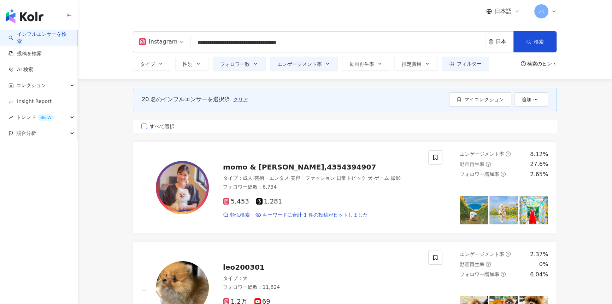
click at [157, 127] on span "すべて選択" at bounding box center [162, 126] width 30 height 8
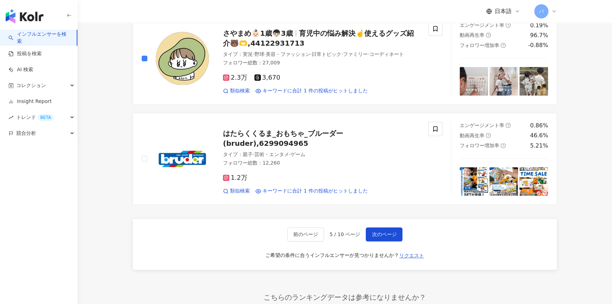
scroll to position [1189, 0]
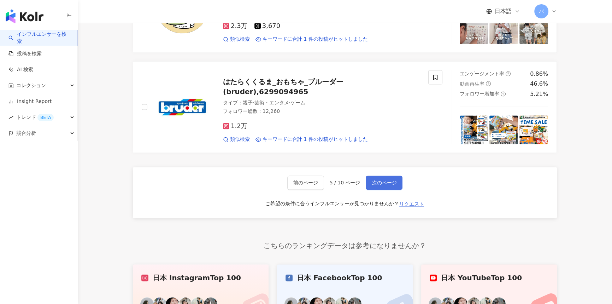
click at [384, 189] on button "次のページ" at bounding box center [384, 182] width 37 height 14
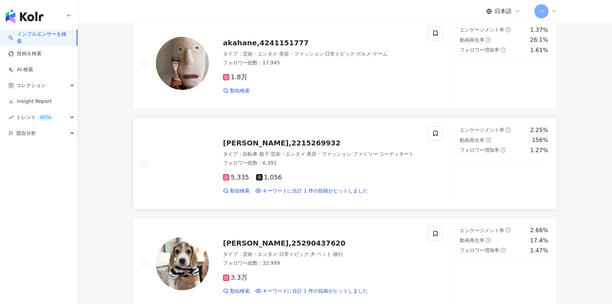
scroll to position [20, 0]
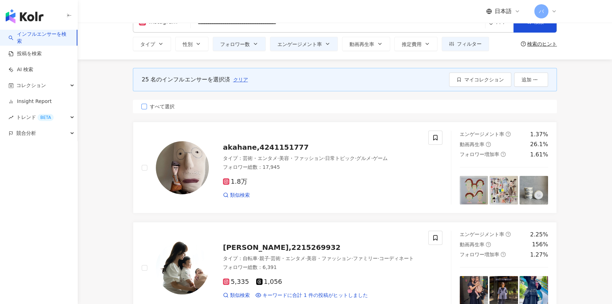
click at [166, 108] on span "すべて選択" at bounding box center [162, 107] width 30 height 8
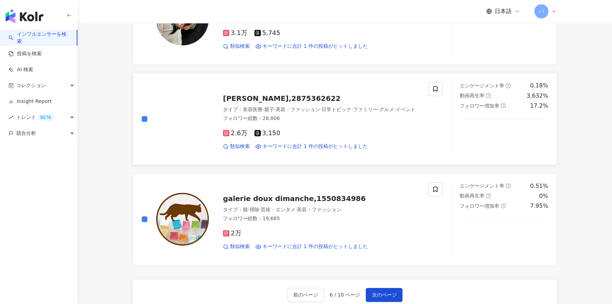
scroll to position [1112, 0]
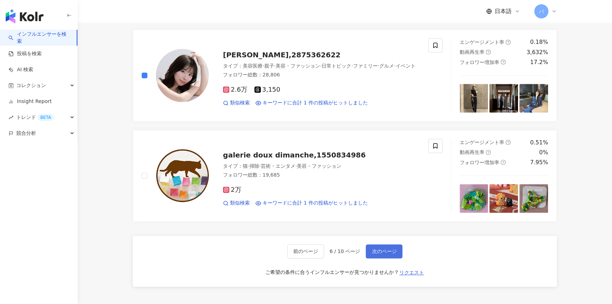
click at [388, 250] on span "次のページ" at bounding box center [384, 251] width 25 height 6
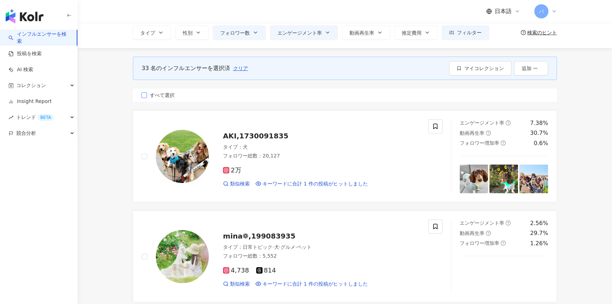
scroll to position [20, 0]
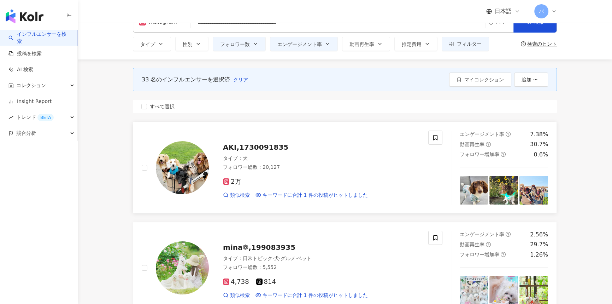
drag, startPoint x: 160, startPoint y: 110, endPoint x: 149, endPoint y: 144, distance: 36.3
click at [160, 110] on span "すべて選択" at bounding box center [162, 107] width 30 height 8
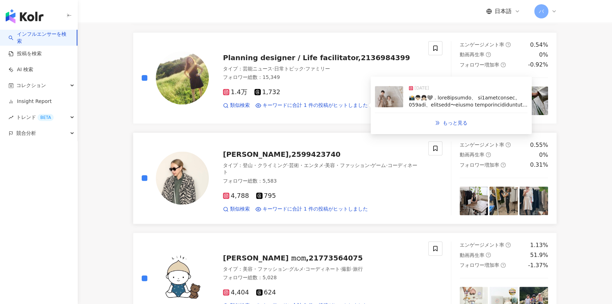
scroll to position [1080, 0]
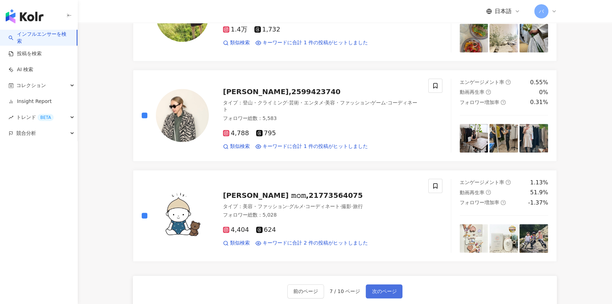
click at [384, 284] on button "次のページ" at bounding box center [384, 291] width 37 height 14
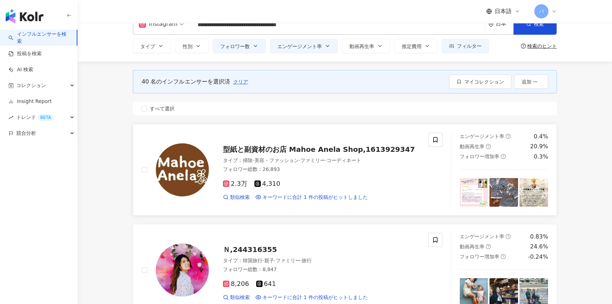
scroll to position [32, 0]
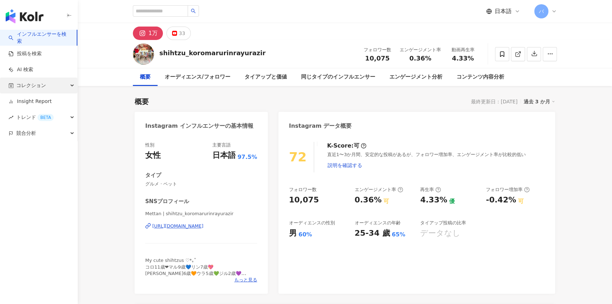
click at [62, 82] on div "コレクション" at bounding box center [38, 85] width 77 height 16
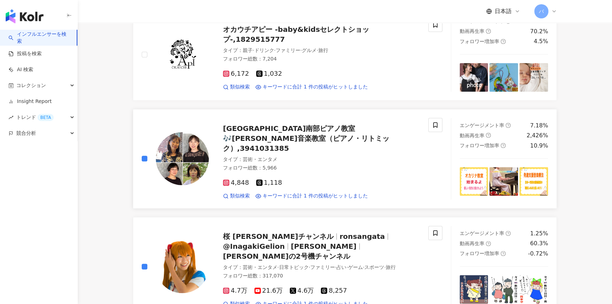
scroll to position [1092, 0]
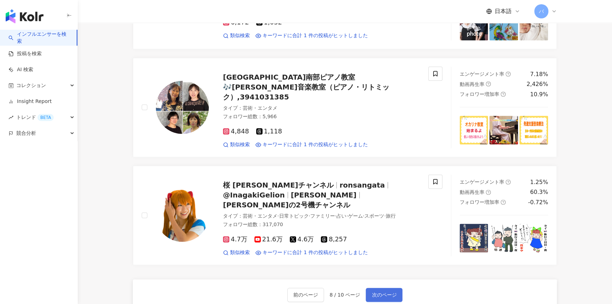
click at [374, 292] on span "次のページ" at bounding box center [384, 295] width 25 height 6
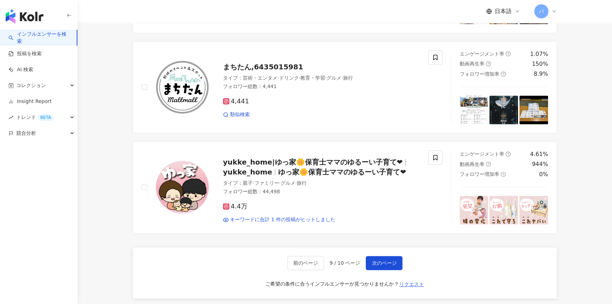
scroll to position [1124, 0]
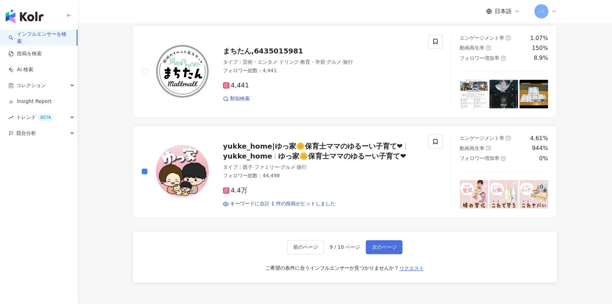
click at [369, 240] on button "次のページ" at bounding box center [384, 247] width 37 height 14
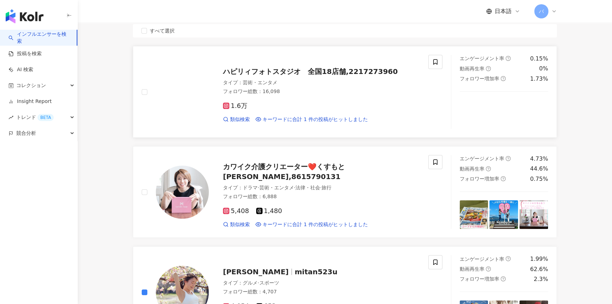
scroll to position [0, 0]
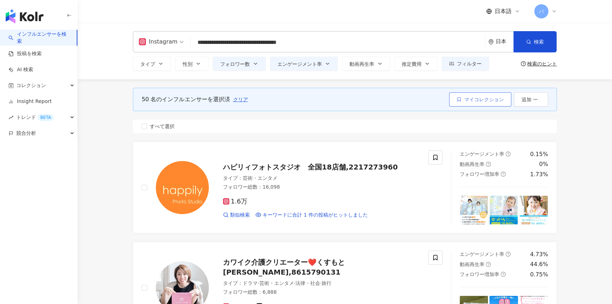
click at [480, 97] on span "マイコレクション" at bounding box center [485, 100] width 40 height 6
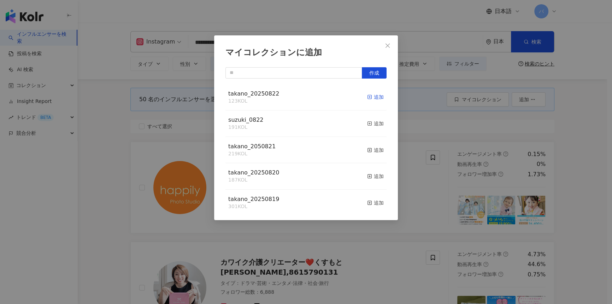
click at [375, 95] on div "追加" at bounding box center [375, 97] width 17 height 8
click at [384, 48] on span "Close" at bounding box center [388, 46] width 14 height 6
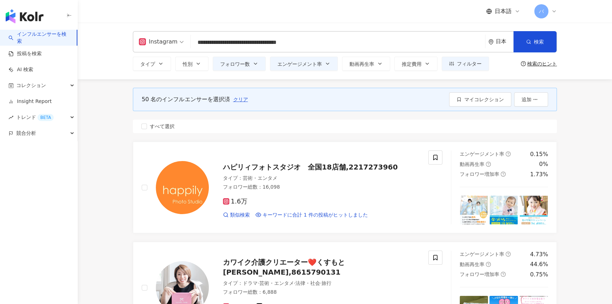
click at [202, 41] on input "**********" at bounding box center [338, 42] width 289 height 13
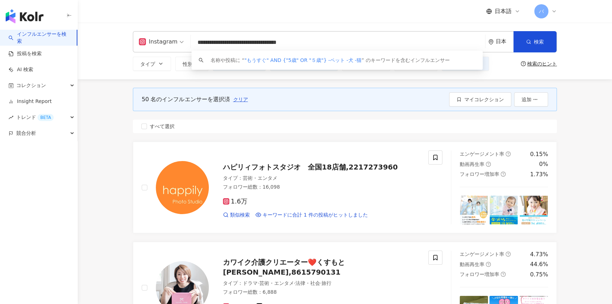
paste input "search"
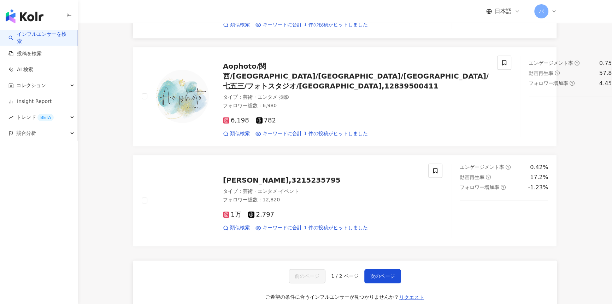
scroll to position [1111, 0]
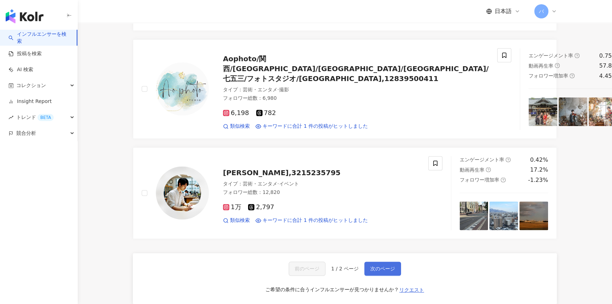
click at [380, 261] on button "次のページ" at bounding box center [382, 268] width 37 height 14
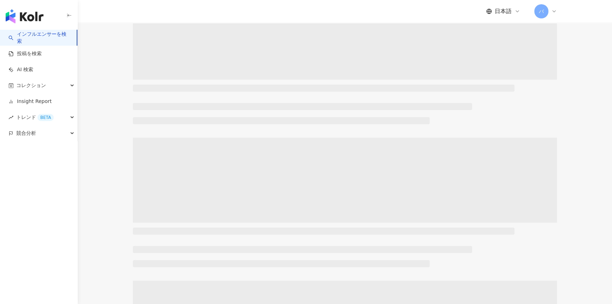
scroll to position [0, 0]
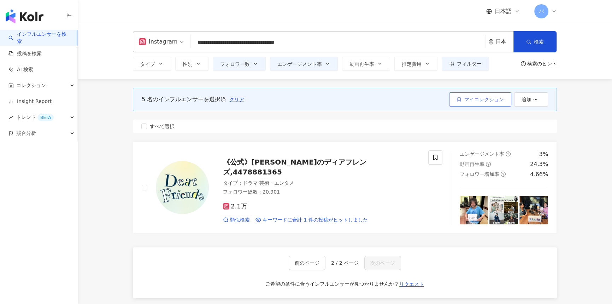
click at [463, 97] on button "マイコレクション" at bounding box center [480, 99] width 62 height 14
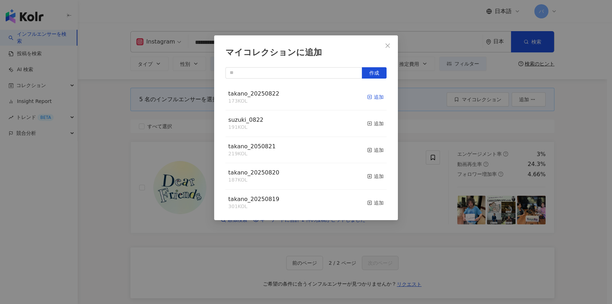
click at [370, 99] on div "追加" at bounding box center [375, 97] width 17 height 8
click at [387, 47] on icon "close" at bounding box center [388, 46] width 6 height 6
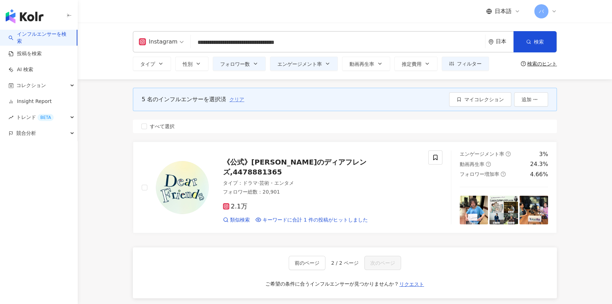
click at [235, 102] on span "クリア" at bounding box center [236, 100] width 15 height 6
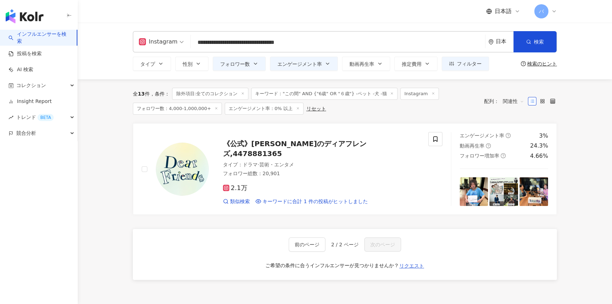
click at [245, 94] on span "除外項目:全てのコレクション" at bounding box center [210, 94] width 76 height 12
click at [244, 93] on icon at bounding box center [243, 94] width 4 height 4
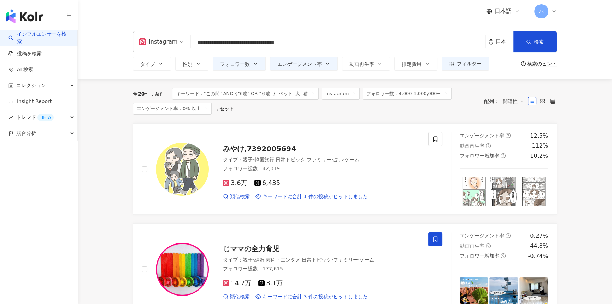
click at [234, 44] on input "**********" at bounding box center [338, 42] width 289 height 13
click at [243, 31] on div "**********" at bounding box center [345, 41] width 424 height 21
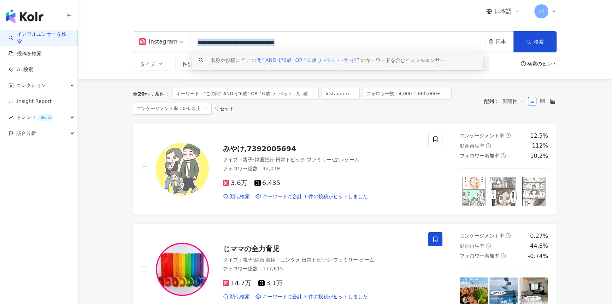
click at [230, 43] on input "**********" at bounding box center [338, 42] width 289 height 13
click at [275, 42] on input "**********" at bounding box center [338, 42] width 289 height 13
click at [278, 43] on input "**********" at bounding box center [338, 42] width 289 height 13
paste input "search"
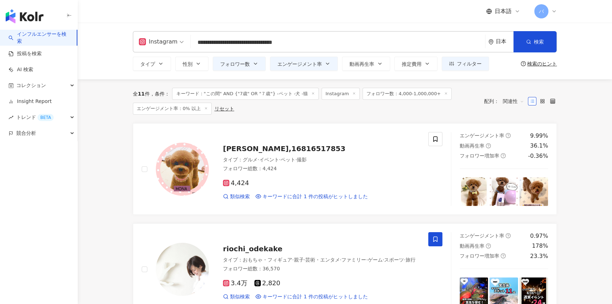
click at [237, 37] on input "**********" at bounding box center [338, 42] width 289 height 13
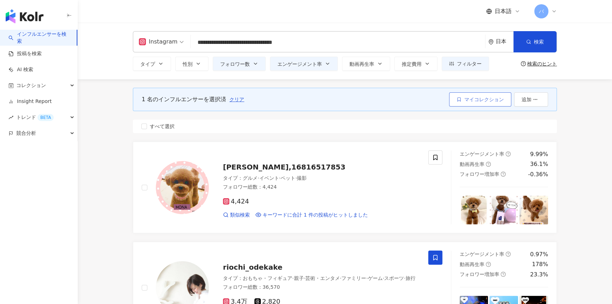
click at [496, 100] on span "マイコレクション" at bounding box center [485, 100] width 40 height 6
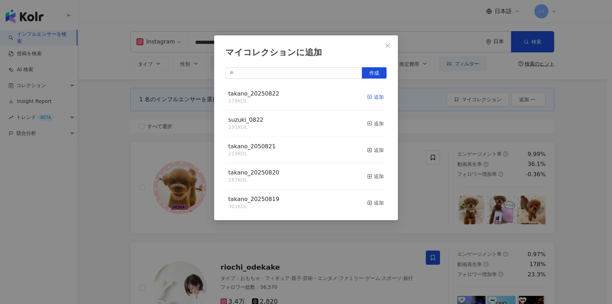
click at [369, 97] on div "追加" at bounding box center [375, 97] width 17 height 8
click at [139, 152] on div "マイコレクションに追加 作成 takano_20250822 179 KOL 追加済み suzuki_0822 191 KOL 追加 takano_20508…" at bounding box center [306, 152] width 612 height 304
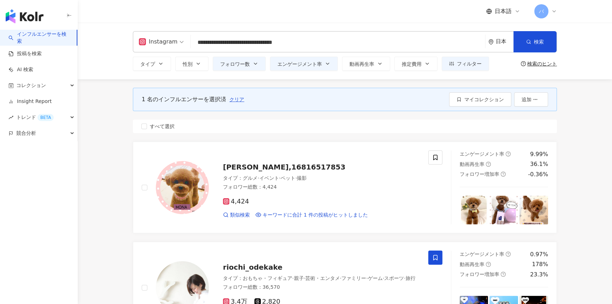
click at [230, 46] on input "**********" at bounding box center [338, 42] width 289 height 13
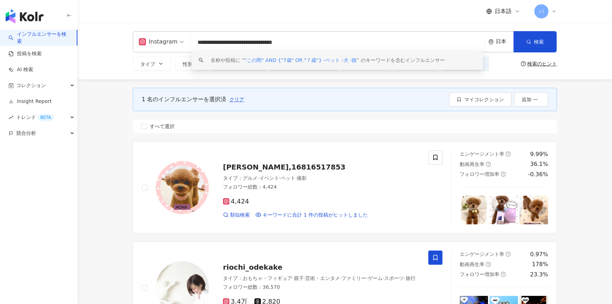
click at [232, 45] on input "**********" at bounding box center [338, 42] width 289 height 13
click at [277, 42] on input "**********" at bounding box center [338, 42] width 289 height 13
paste input "search"
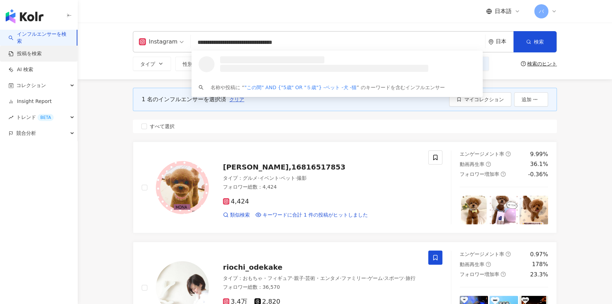
drag, startPoint x: 338, startPoint y: 39, endPoint x: 67, endPoint y: 45, distance: 270.5
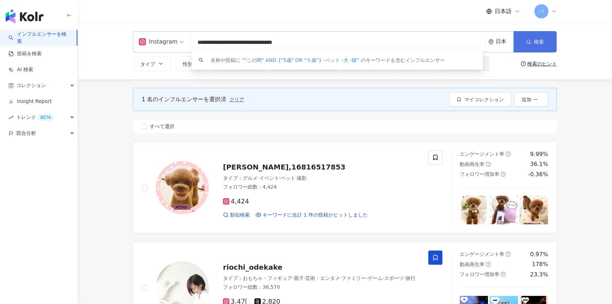
click at [547, 38] on button "検索" at bounding box center [535, 41] width 43 height 21
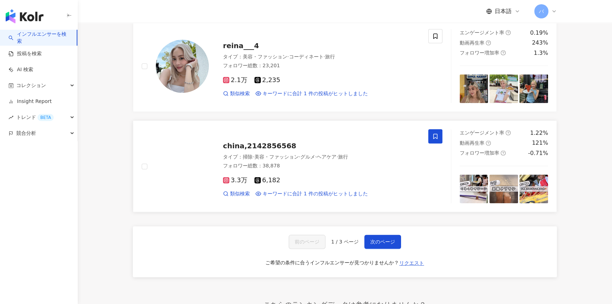
scroll to position [1190, 0]
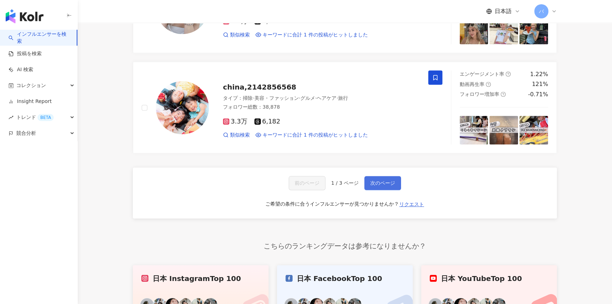
click at [376, 180] on span "次のページ" at bounding box center [382, 183] width 25 height 6
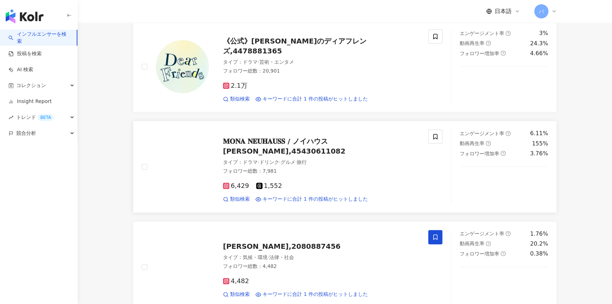
scroll to position [1124, 0]
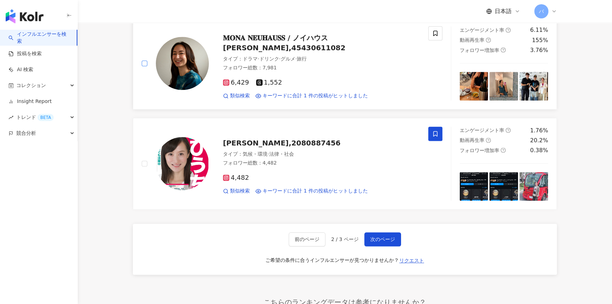
click at [145, 67] on label at bounding box center [145, 63] width 6 height 8
click at [377, 242] on span "次のページ" at bounding box center [382, 239] width 25 height 6
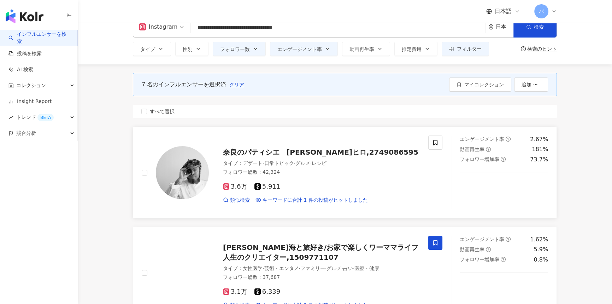
scroll to position [0, 0]
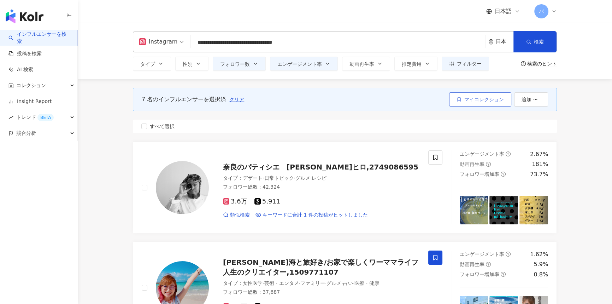
click at [454, 96] on button "マイコレクション" at bounding box center [480, 99] width 62 height 14
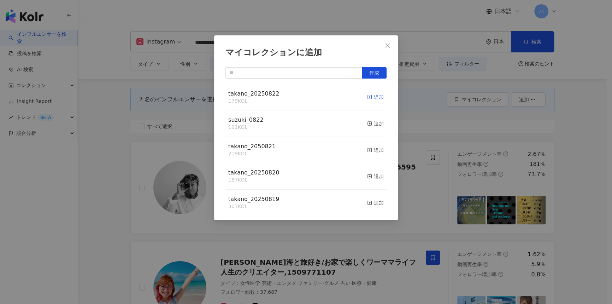
click at [371, 97] on div "追加" at bounding box center [375, 97] width 17 height 8
click at [386, 49] on button "Close" at bounding box center [388, 46] width 14 height 14
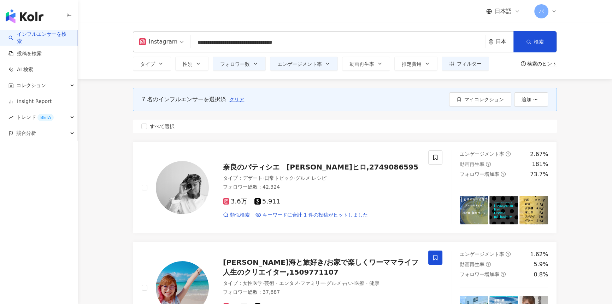
click at [216, 47] on input "**********" at bounding box center [338, 42] width 289 height 13
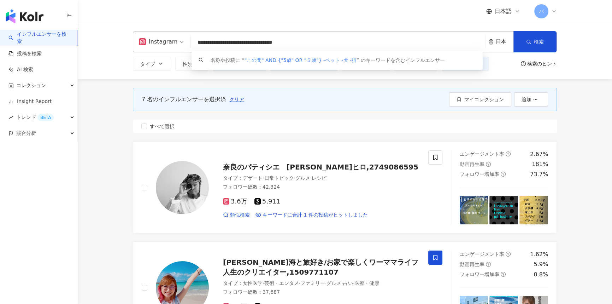
paste input "**"
click at [234, 41] on input "**********" at bounding box center [338, 42] width 289 height 13
click at [243, 42] on input "**********" at bounding box center [338, 42] width 289 height 13
drag, startPoint x: 237, startPoint y: 41, endPoint x: 282, endPoint y: 39, distance: 44.9
click at [282, 39] on input "**********" at bounding box center [338, 42] width 289 height 13
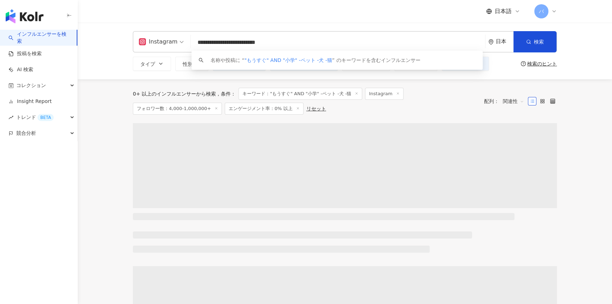
drag, startPoint x: 268, startPoint y: 43, endPoint x: 333, endPoint y: 45, distance: 65.8
click at [333, 45] on input "**********" at bounding box center [338, 42] width 289 height 13
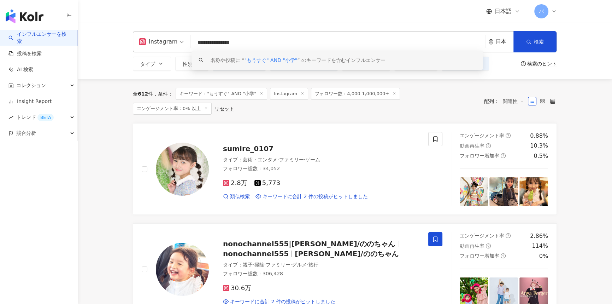
drag, startPoint x: 198, startPoint y: 40, endPoint x: 219, endPoint y: 41, distance: 20.9
click at [219, 41] on input "**********" at bounding box center [338, 42] width 289 height 13
drag, startPoint x: 233, startPoint y: 36, endPoint x: 4, endPoint y: 131, distance: 247.7
click at [158, 38] on div "**********" at bounding box center [345, 41] width 424 height 21
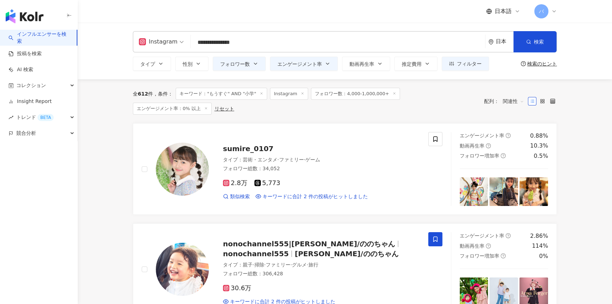
click at [291, 43] on input "**********" at bounding box center [338, 42] width 289 height 13
drag, startPoint x: 139, startPoint y: 92, endPoint x: 146, endPoint y: 92, distance: 7.4
click at [146, 92] on span "612" at bounding box center [143, 94] width 10 height 6
drag, startPoint x: 148, startPoint y: 93, endPoint x: 140, endPoint y: 93, distance: 8.8
click at [140, 93] on div "全 612 件" at bounding box center [143, 94] width 20 height 6
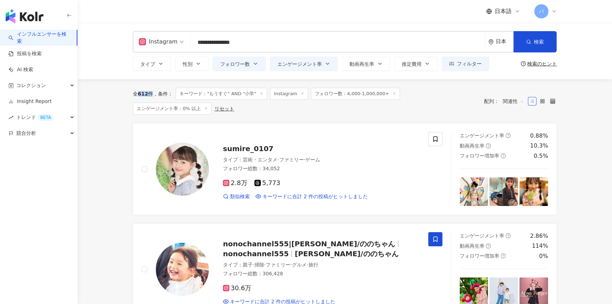
copy div "612"
click at [471, 59] on button "フィルター" at bounding box center [465, 64] width 47 height 14
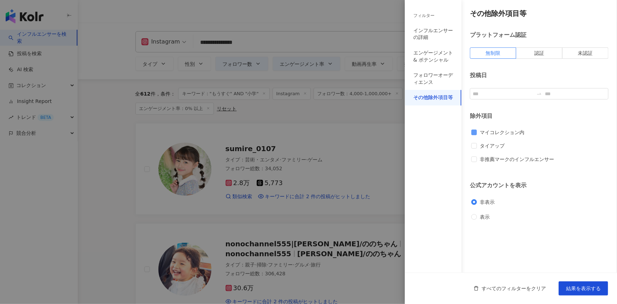
click at [501, 132] on span "マイコレクション内" at bounding box center [502, 132] width 50 height 8
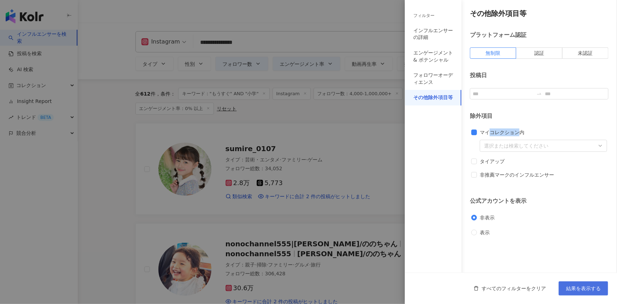
click at [585, 292] on button "結果を表示する" at bounding box center [583, 288] width 49 height 14
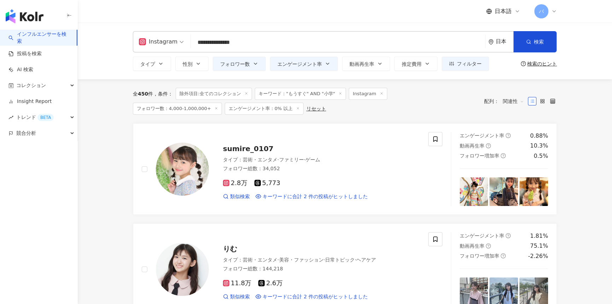
click at [259, 45] on input "**********" at bounding box center [338, 42] width 289 height 13
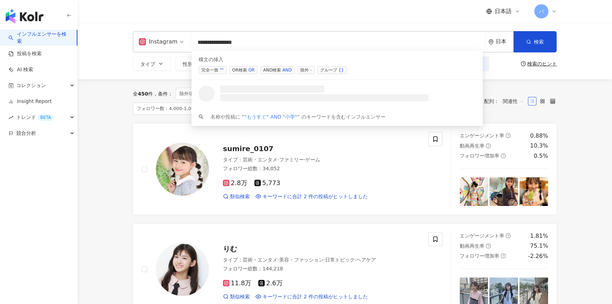
type input "**********"
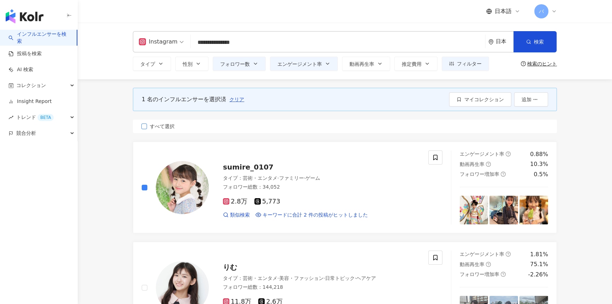
click at [159, 123] on span "すべて選択" at bounding box center [162, 126] width 30 height 8
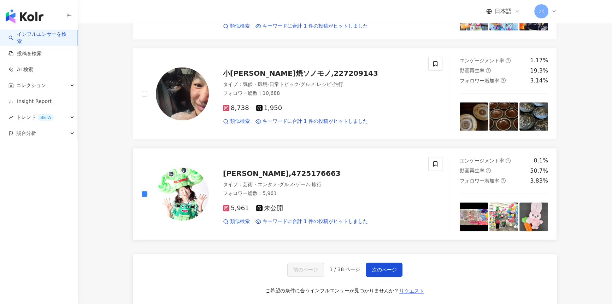
scroll to position [1092, 0]
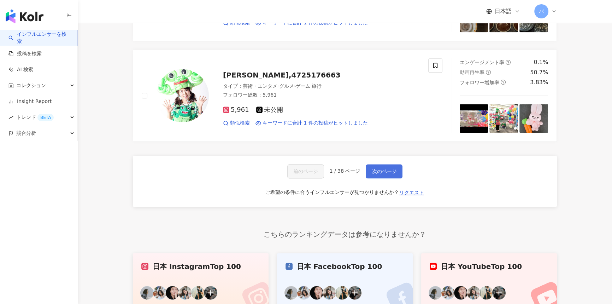
click at [381, 168] on span "次のページ" at bounding box center [384, 171] width 25 height 6
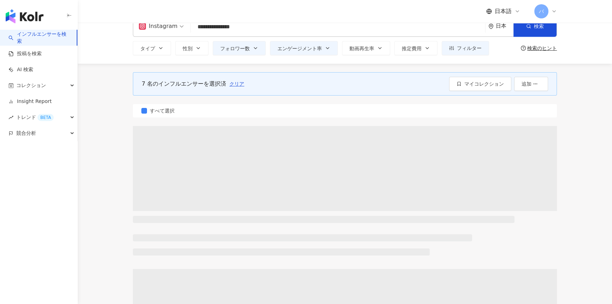
scroll to position [0, 0]
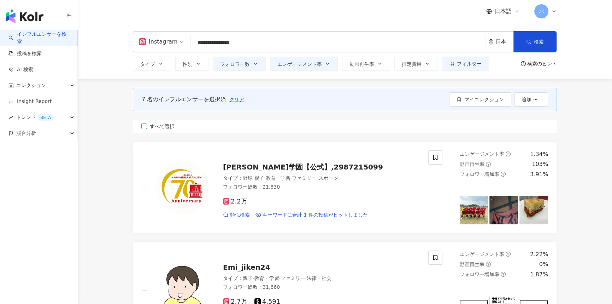
click at [152, 128] on span "すべて選択" at bounding box center [162, 126] width 30 height 8
click at [255, 65] on icon "button" at bounding box center [256, 64] width 6 height 6
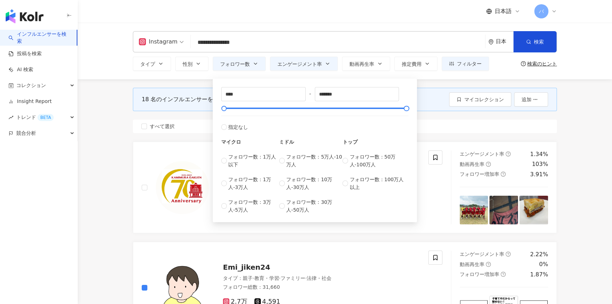
click at [250, 103] on div "**** - ******* 指定なし マイクロ フォロワー数：1万人以下 フォロワー数：1万人-3万人 フォロワー数：3万人-5万人 ミドル フォロワー数：…" at bounding box center [314, 150] width 187 height 127
drag, startPoint x: 235, startPoint y: 95, endPoint x: 184, endPoint y: 102, distance: 51.3
type input "****"
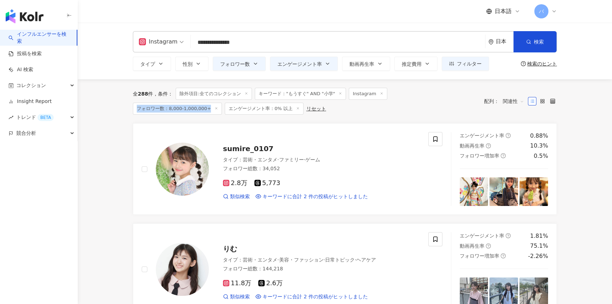
drag, startPoint x: 391, startPoint y: 92, endPoint x: 459, endPoint y: 94, distance: 67.6
click at [222, 103] on span "フォロワー数：8,000-1,000,000+" at bounding box center [177, 109] width 89 height 12
copy span "フォロワー数：8,000-1,000,000+"
click at [251, 58] on button "フォロワー数" at bounding box center [239, 64] width 53 height 14
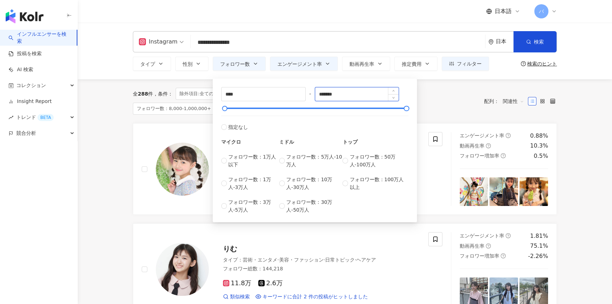
click at [351, 98] on input "*******" at bounding box center [357, 93] width 84 height 13
type input "******"
click at [452, 111] on div "全 288 件 条件 ： 除外項目:全てのコレクション キーワード："もうすぐ" AND "小学" Instagram フォロワー数：8,000-1,000,…" at bounding box center [305, 101] width 344 height 27
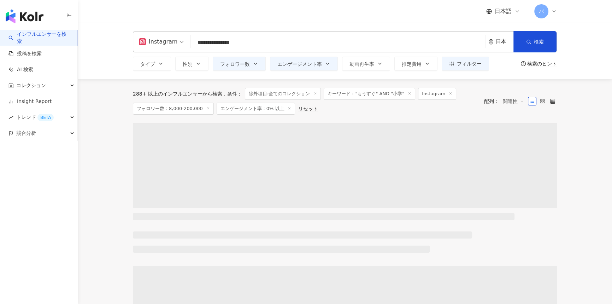
click at [217, 109] on span "エンゲージメント率：0% 以上" at bounding box center [256, 109] width 79 height 12
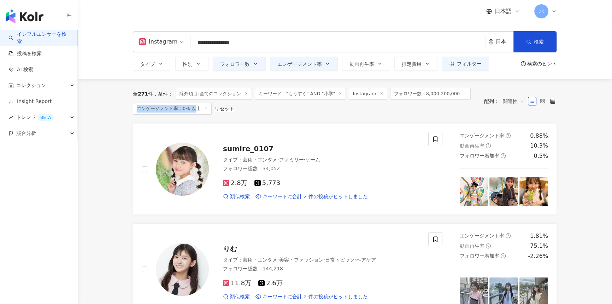
click at [247, 94] on line at bounding box center [246, 94] width 2 height 2
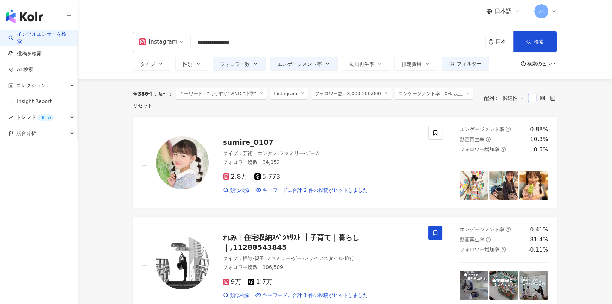
click at [395, 94] on span "エンゲージメント率：0% 以上" at bounding box center [434, 94] width 79 height 12
click at [250, 42] on input "**********" at bounding box center [338, 42] width 289 height 13
drag, startPoint x: 391, startPoint y: 95, endPoint x: 460, endPoint y: 94, distance: 68.6
click at [460, 94] on span "エンゲージメント率：0% 以上" at bounding box center [434, 94] width 79 height 12
copy span "エンゲージメント率：0% 以上"
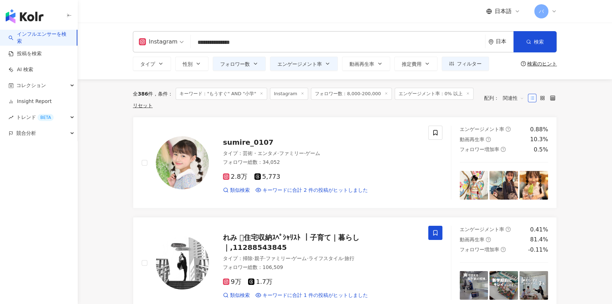
click at [343, 99] on span "フォロワー数：8,000-200,000" at bounding box center [351, 94] width 81 height 12
drag, startPoint x: 332, startPoint y: 95, endPoint x: 34, endPoint y: 159, distance: 305.1
click at [373, 95] on span "フォロワー数：8,000-200,000" at bounding box center [351, 94] width 81 height 12
copy span "フォロワー数：8,000-200,000"
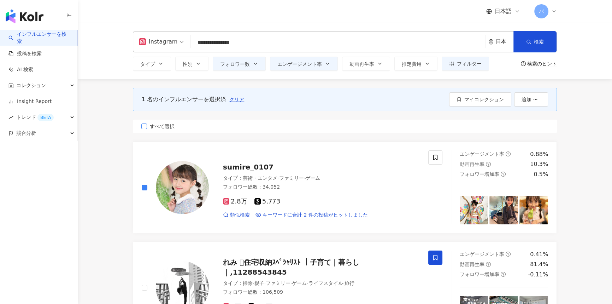
click at [163, 126] on span "すべて選択" at bounding box center [162, 126] width 30 height 8
click at [467, 69] on button "フィルター" at bounding box center [465, 64] width 47 height 14
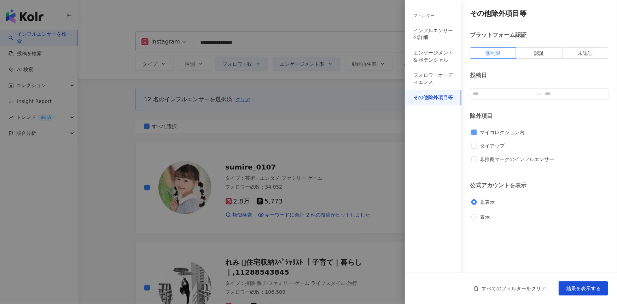
click at [483, 134] on span "マイコレクション内" at bounding box center [502, 132] width 50 height 8
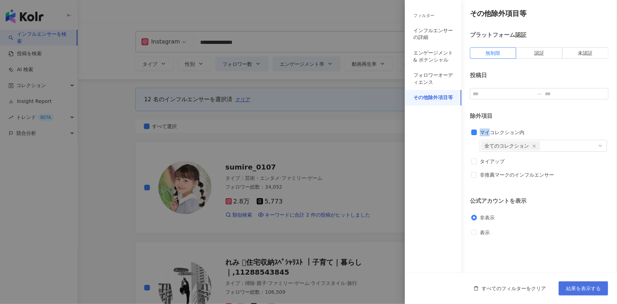
click at [587, 290] on span "結果を表示する" at bounding box center [583, 288] width 35 height 6
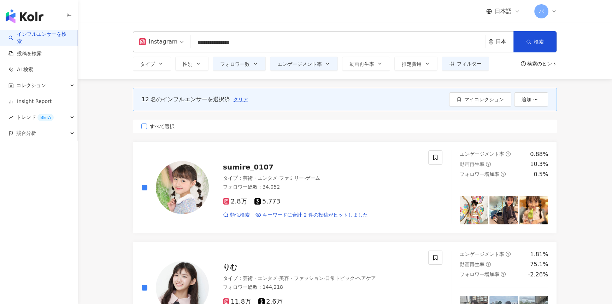
click at [166, 126] on span "すべて選択" at bounding box center [162, 126] width 30 height 8
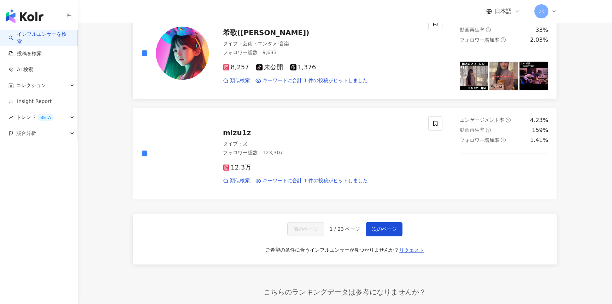
scroll to position [1221, 0]
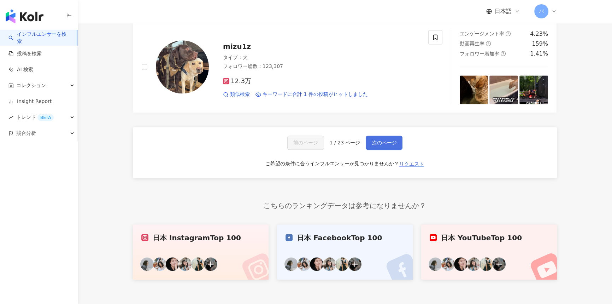
click at [387, 146] on button "次のページ" at bounding box center [384, 142] width 37 height 14
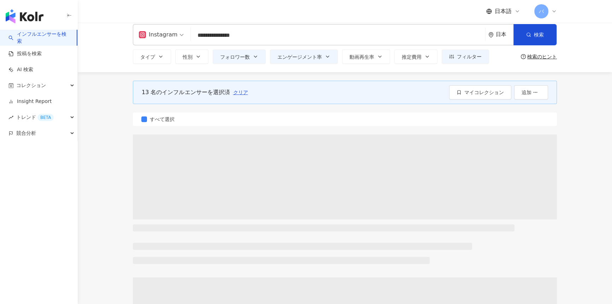
scroll to position [0, 0]
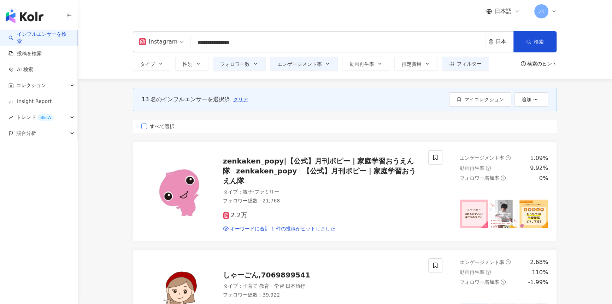
click at [161, 126] on span "すべて選択" at bounding box center [162, 126] width 30 height 8
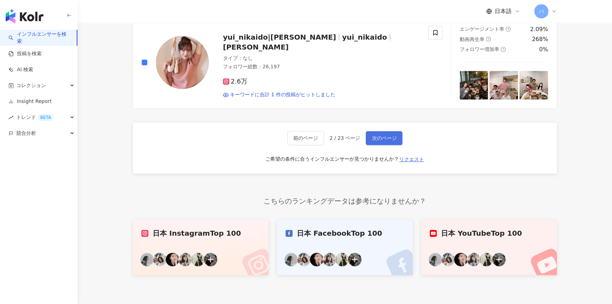
scroll to position [1253, 0]
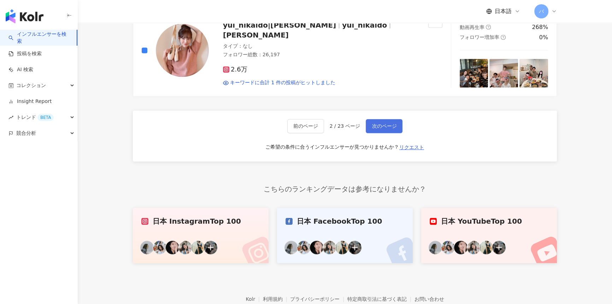
click at [378, 123] on span "次のページ" at bounding box center [384, 126] width 25 height 6
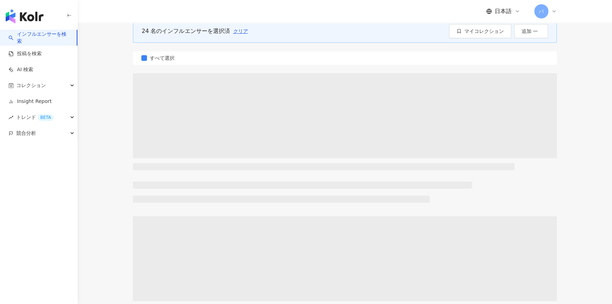
scroll to position [0, 0]
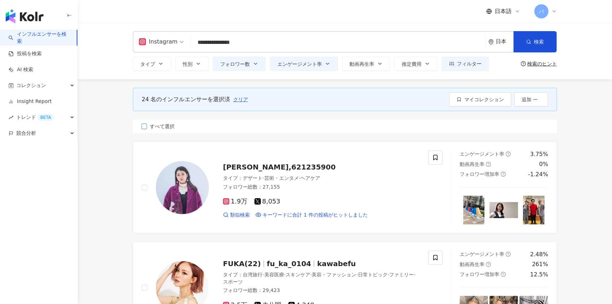
click at [160, 125] on span "すべて選択" at bounding box center [162, 126] width 30 height 8
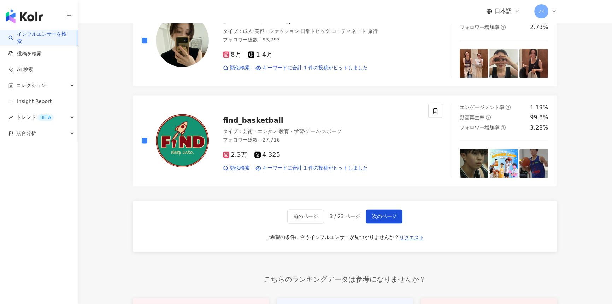
scroll to position [1157, 0]
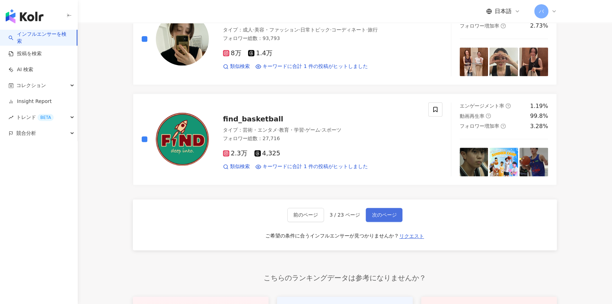
click at [379, 212] on span "次のページ" at bounding box center [384, 215] width 25 height 6
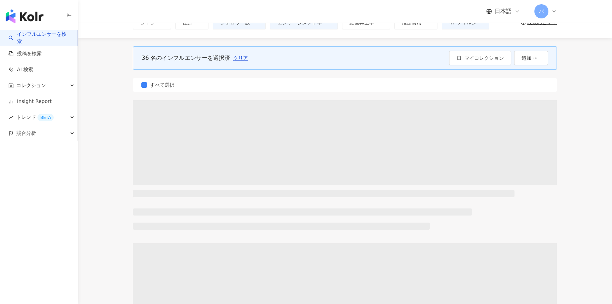
scroll to position [0, 0]
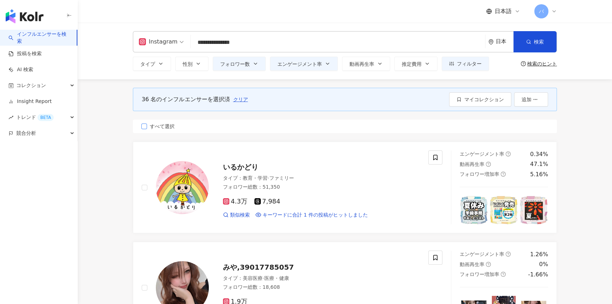
click at [164, 129] on span "すべて選択" at bounding box center [162, 126] width 30 height 8
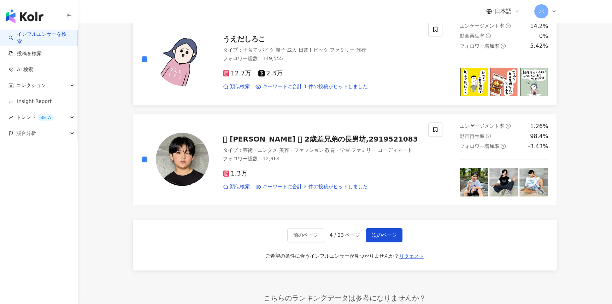
scroll to position [1221, 0]
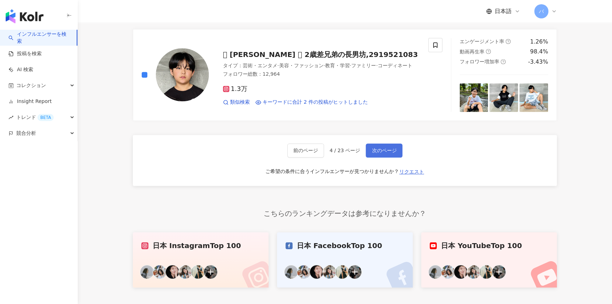
click at [385, 147] on span "次のページ" at bounding box center [384, 150] width 25 height 6
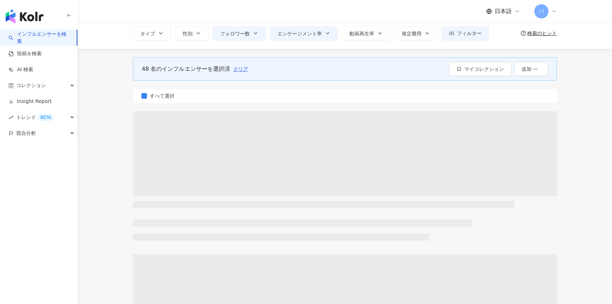
scroll to position [0, 0]
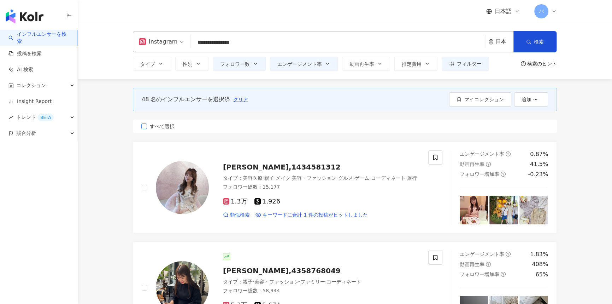
click at [160, 125] on span "すべて選択" at bounding box center [162, 126] width 30 height 8
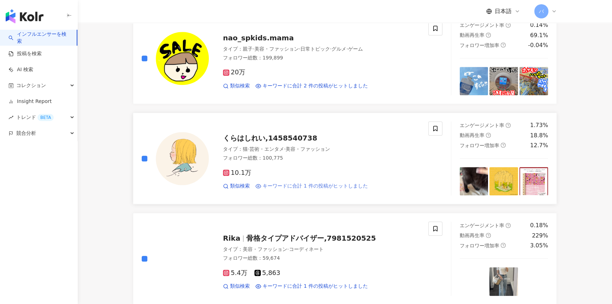
scroll to position [1028, 0]
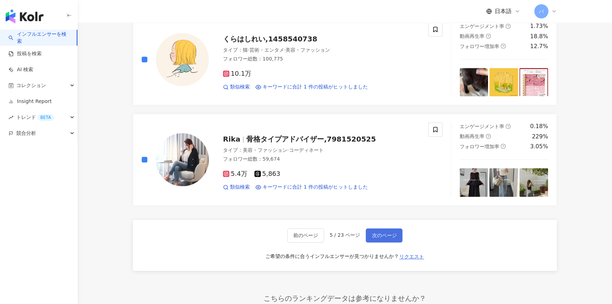
click at [384, 234] on span "次のページ" at bounding box center [384, 235] width 25 height 6
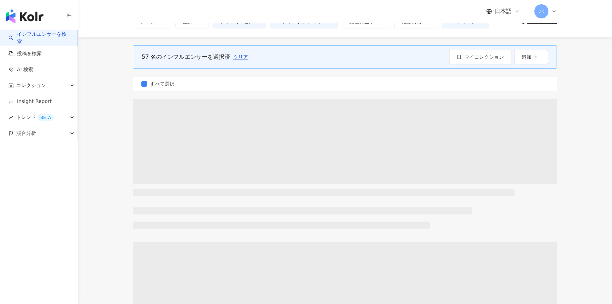
scroll to position [0, 0]
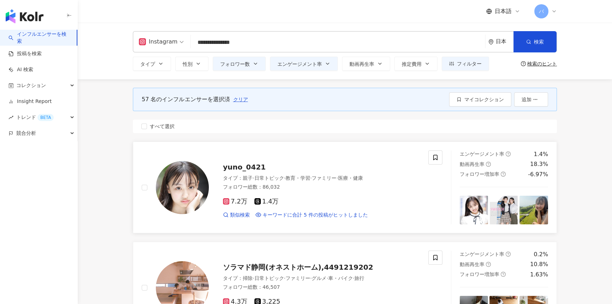
drag, startPoint x: 159, startPoint y: 127, endPoint x: 158, endPoint y: 172, distance: 44.9
click at [159, 127] on span "すべて選択" at bounding box center [162, 126] width 30 height 8
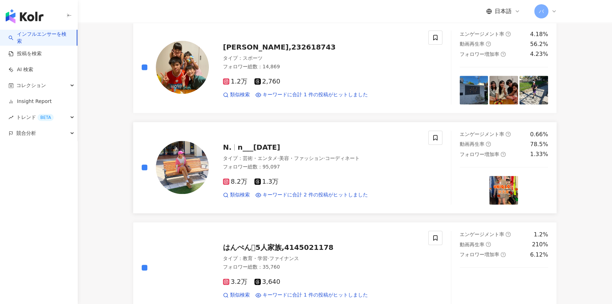
scroll to position [1157, 0]
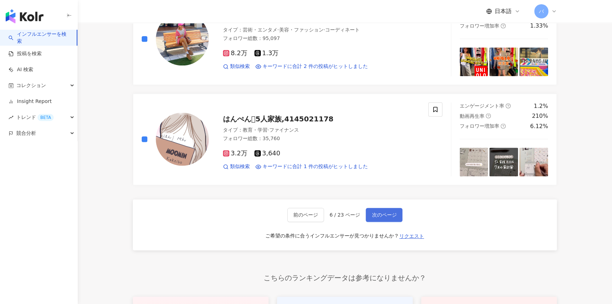
click at [384, 212] on span "次のページ" at bounding box center [384, 215] width 25 height 6
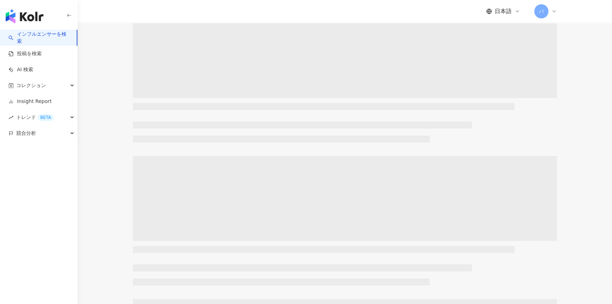
scroll to position [0, 0]
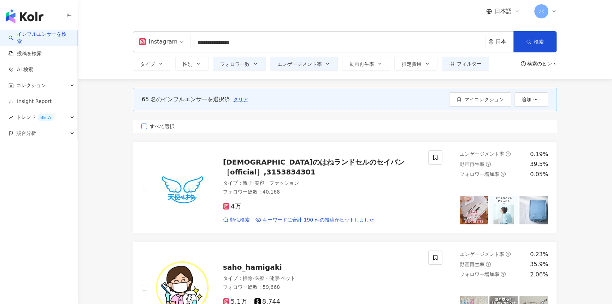
click at [156, 123] on span "すべて選択" at bounding box center [162, 126] width 30 height 8
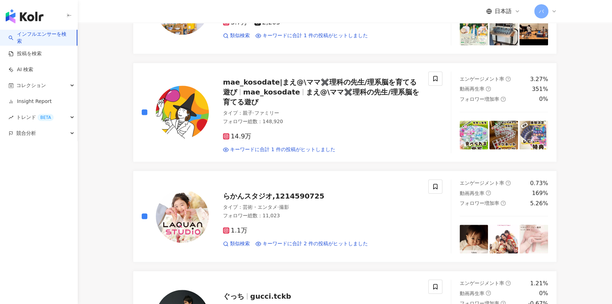
scroll to position [867, 0]
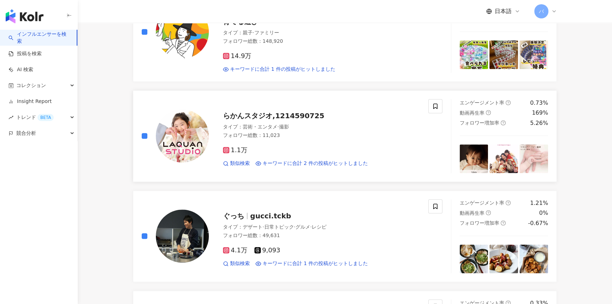
click at [141, 127] on div "らかんスタジオ,1214590725 タイプ ： 芸術・エンタメ · 撮影 フォロワー総数 ： 11,023 1.1万 類似検索 キーワードに合計 2 件の投…" at bounding box center [292, 136] width 318 height 74
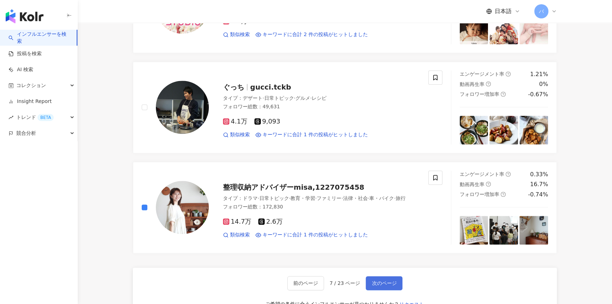
click at [384, 280] on span "次のページ" at bounding box center [384, 283] width 25 height 6
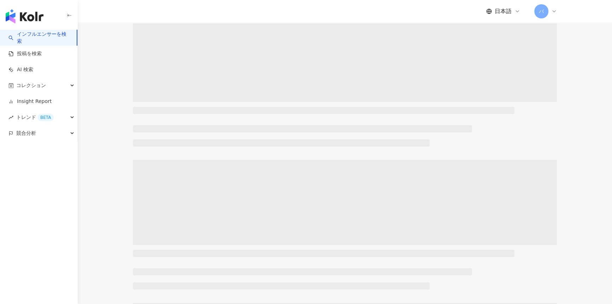
scroll to position [0, 0]
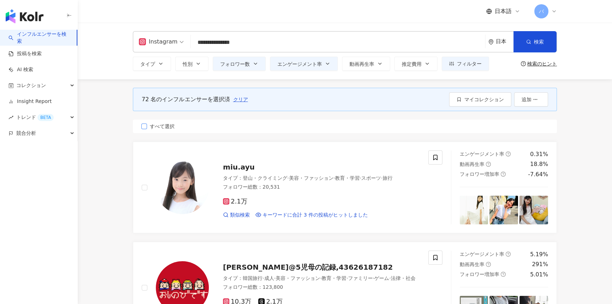
click at [168, 124] on span "すべて選択" at bounding box center [162, 126] width 30 height 8
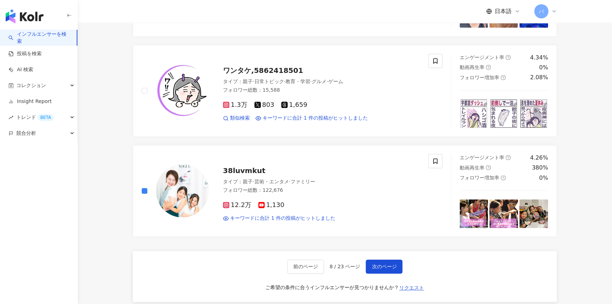
scroll to position [1189, 0]
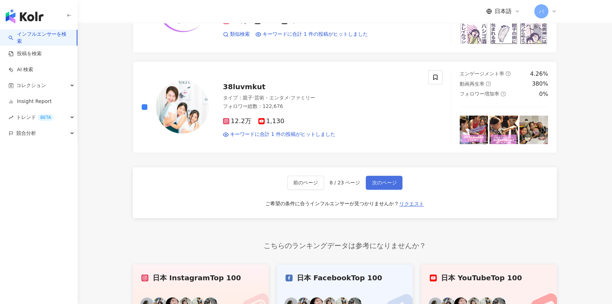
click at [384, 180] on span "次のページ" at bounding box center [384, 183] width 25 height 6
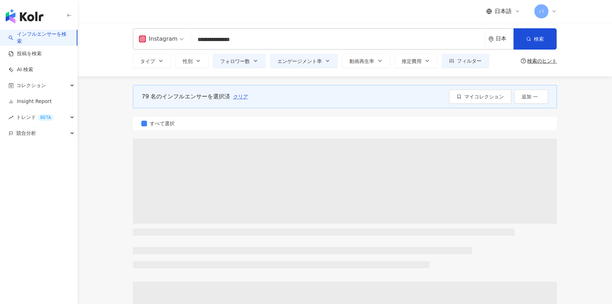
scroll to position [0, 0]
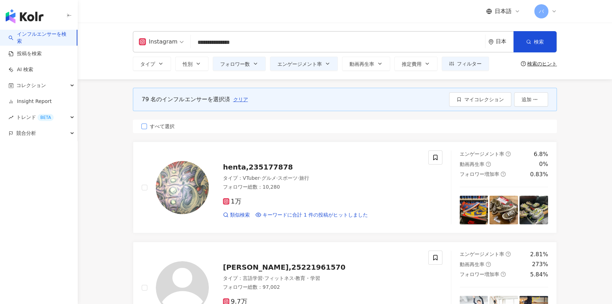
click at [150, 128] on span "すべて選択" at bounding box center [162, 126] width 30 height 8
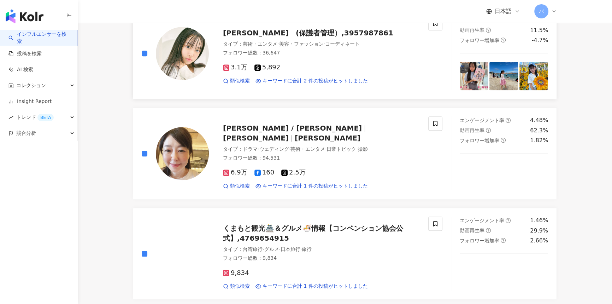
scroll to position [835, 0]
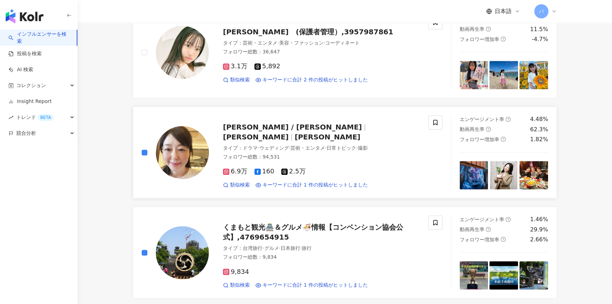
click at [140, 153] on div "堀内恵子 / Keiko Horiuchi 堀内敬子 horiuchi_keiko タイプ ： ドラマ · ウェディング · 芸術・エンタメ · 日常トピック…" at bounding box center [292, 152] width 318 height 74
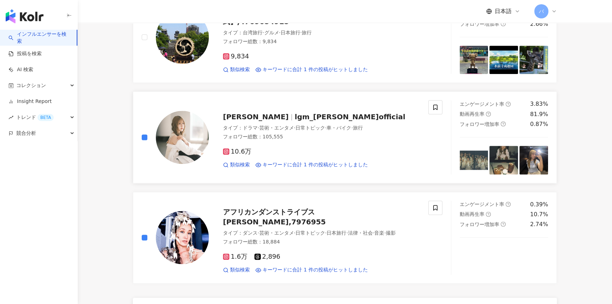
scroll to position [1092, 0]
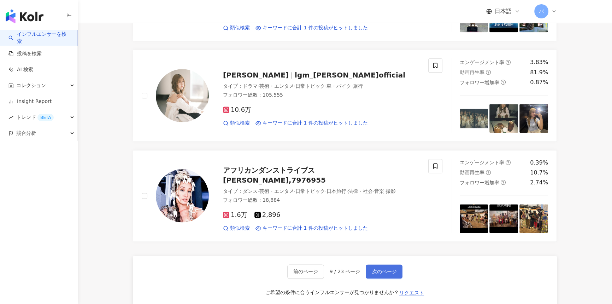
click at [372, 269] on span "次のページ" at bounding box center [384, 271] width 25 height 6
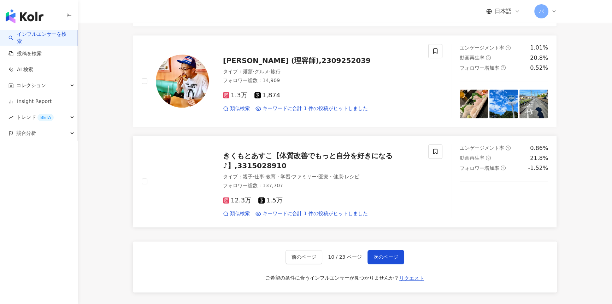
scroll to position [1157, 0]
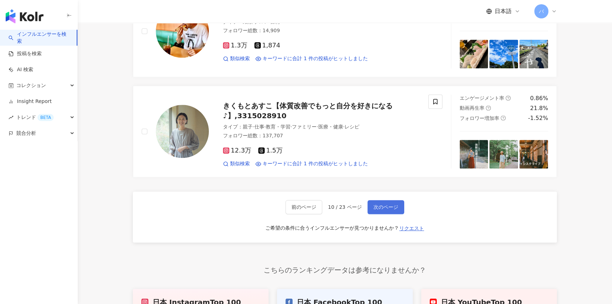
click at [395, 207] on span "次のページ" at bounding box center [386, 207] width 25 height 6
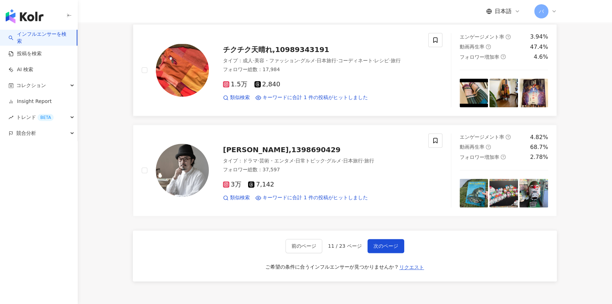
scroll to position [1124, 0]
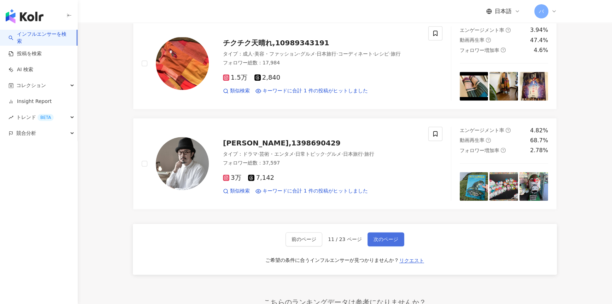
click at [381, 236] on span "次のページ" at bounding box center [386, 239] width 25 height 6
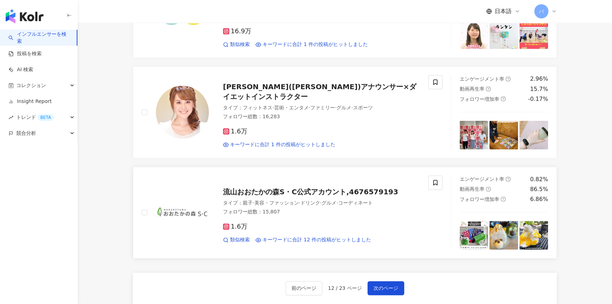
scroll to position [1157, 0]
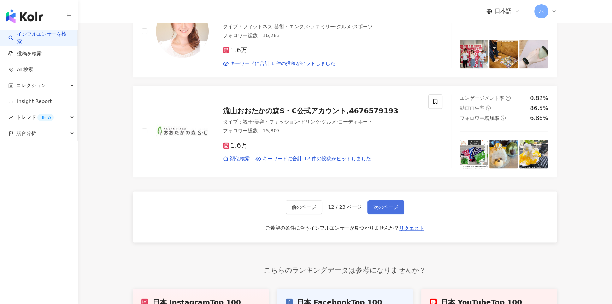
click at [391, 210] on button "次のページ" at bounding box center [386, 207] width 37 height 14
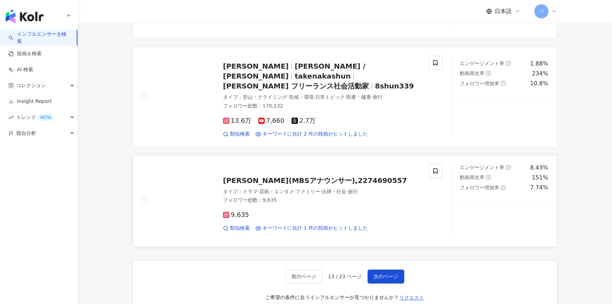
scroll to position [996, 0]
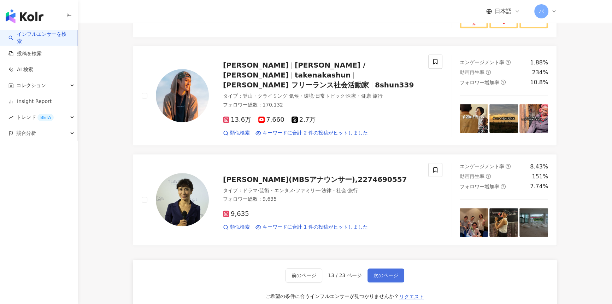
click at [385, 268] on button "次のページ" at bounding box center [386, 275] width 37 height 14
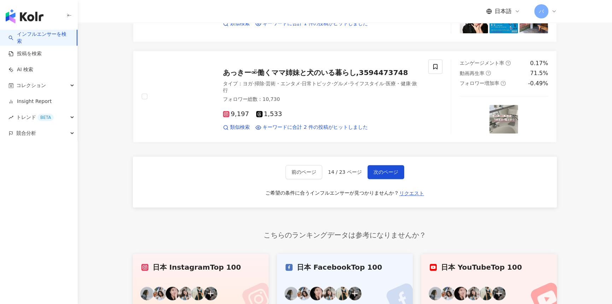
scroll to position [1221, 0]
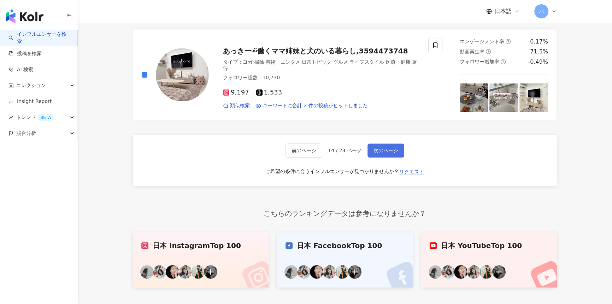
click at [381, 147] on span "次のページ" at bounding box center [386, 150] width 25 height 6
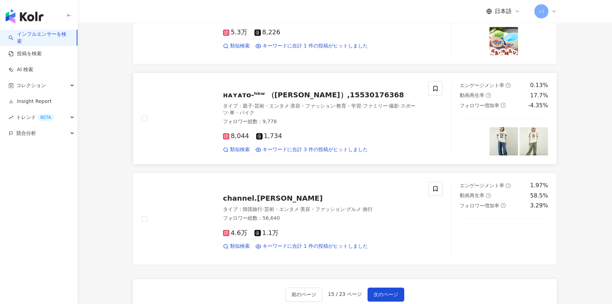
scroll to position [1092, 0]
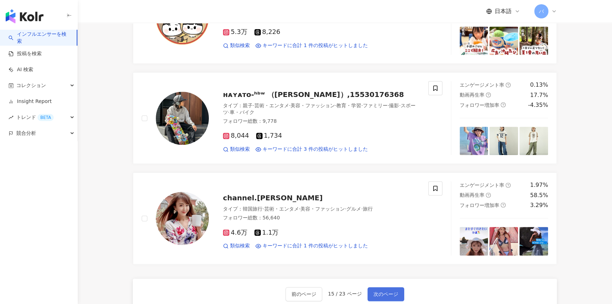
click at [397, 287] on button "次のページ" at bounding box center [386, 294] width 37 height 14
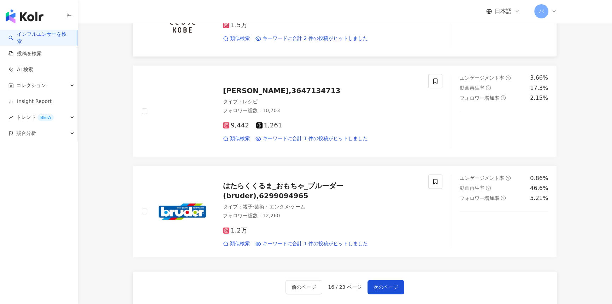
scroll to position [1189, 0]
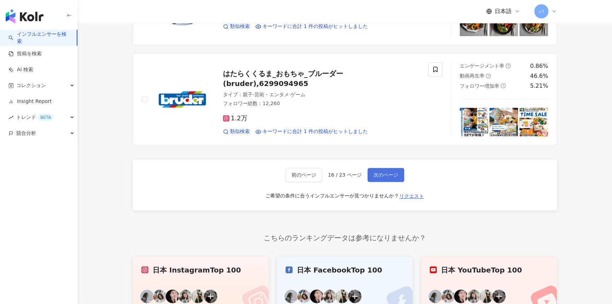
click at [376, 172] on span "次のページ" at bounding box center [386, 175] width 25 height 6
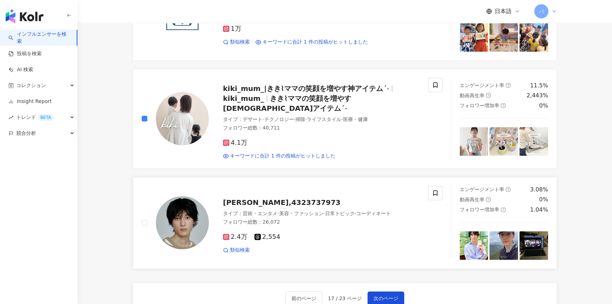
scroll to position [1157, 0]
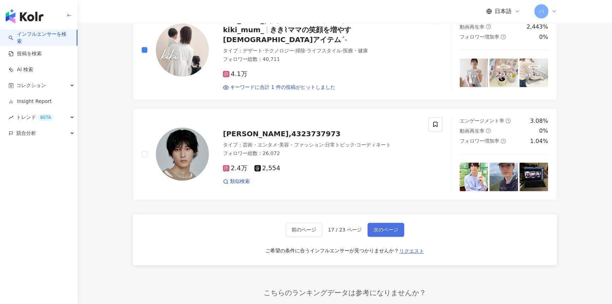
click at [382, 222] on button "次のページ" at bounding box center [386, 229] width 37 height 14
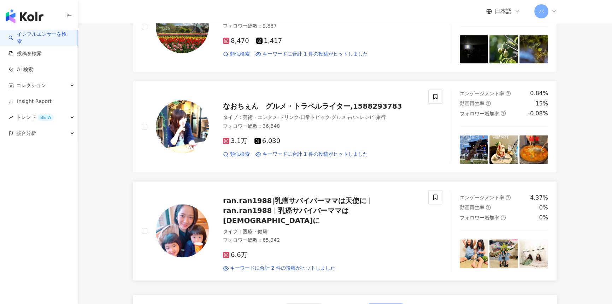
scroll to position [1092, 0]
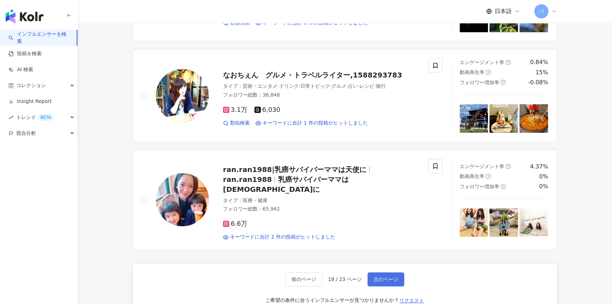
click at [395, 276] on span "次のページ" at bounding box center [386, 279] width 25 height 6
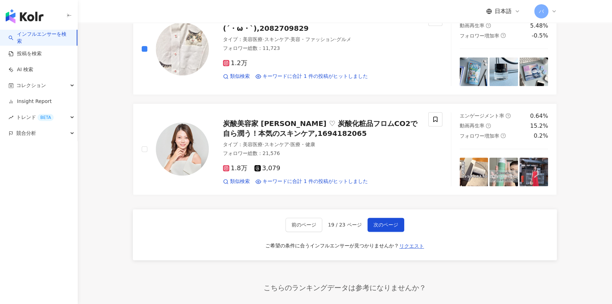
scroll to position [1221, 0]
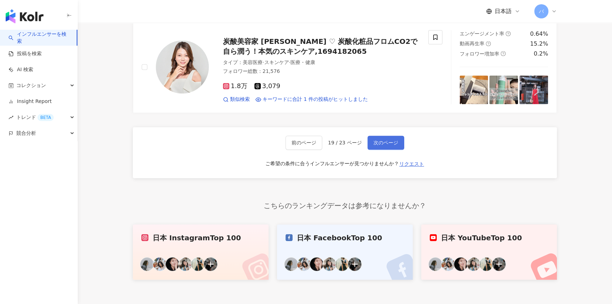
click at [389, 142] on span "次のページ" at bounding box center [386, 143] width 25 height 6
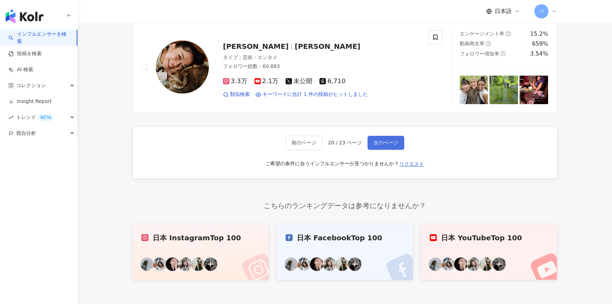
click at [390, 144] on button "次のページ" at bounding box center [386, 142] width 37 height 14
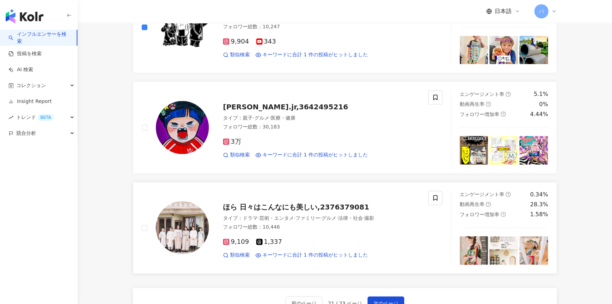
scroll to position [1157, 0]
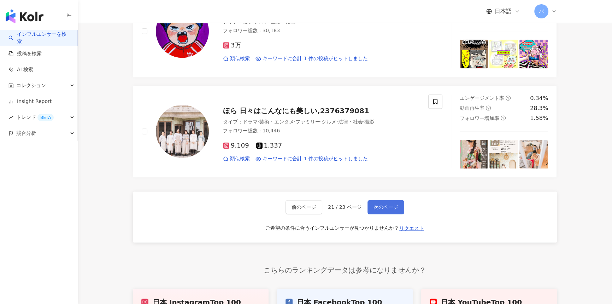
click at [375, 204] on span "次のページ" at bounding box center [386, 207] width 25 height 6
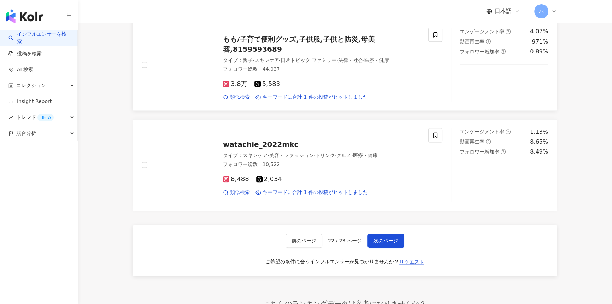
scroll to position [1124, 0]
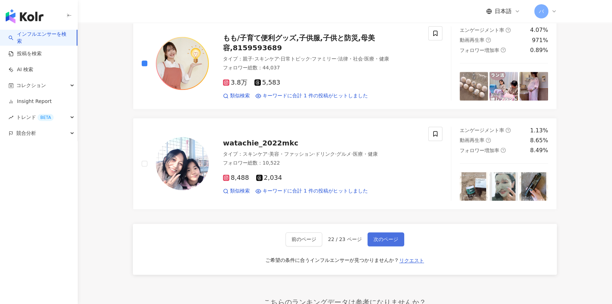
click at [396, 239] on span "次のページ" at bounding box center [386, 239] width 25 height 6
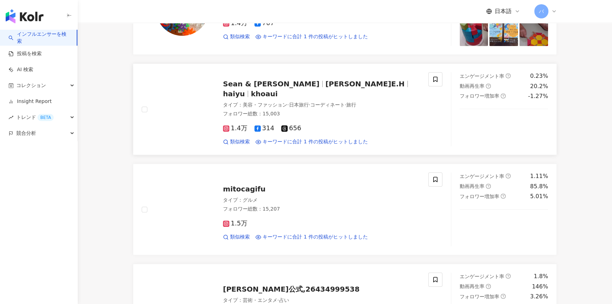
scroll to position [482, 0]
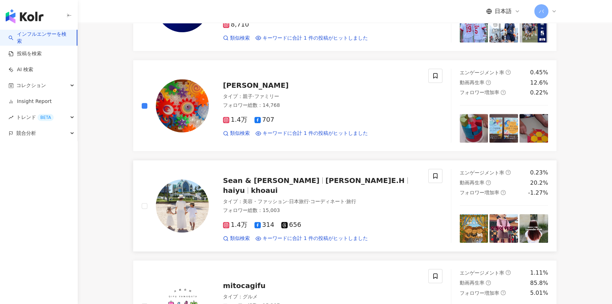
click at [141, 205] on div "Sean & Rosa SeanRosa.E.H haiyu khoaui タイプ ： 美容・ファッション · 日本旅行 · コーディネート · 旅行 フォロ…" at bounding box center [292, 206] width 318 height 74
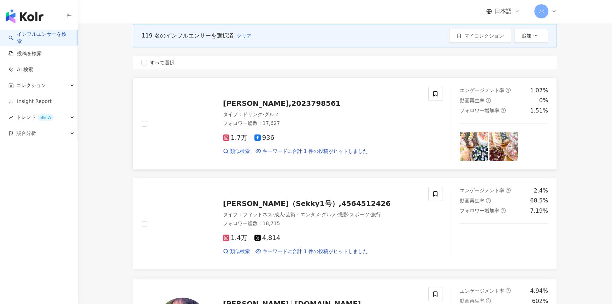
scroll to position [0, 0]
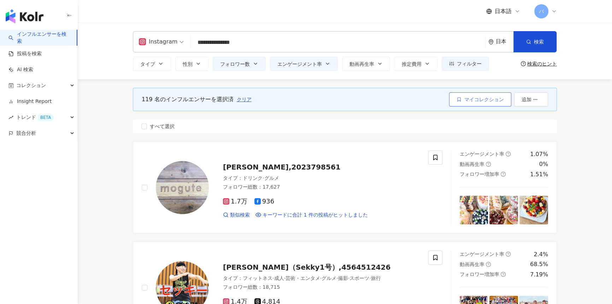
click at [479, 99] on span "マイコレクション" at bounding box center [485, 100] width 40 height 6
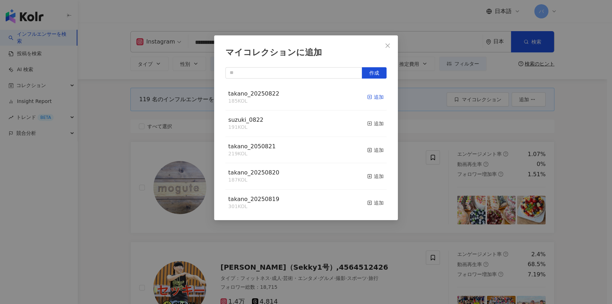
click at [371, 99] on div "追加" at bounding box center [375, 97] width 17 height 8
click at [386, 44] on icon "close" at bounding box center [388, 46] width 6 height 6
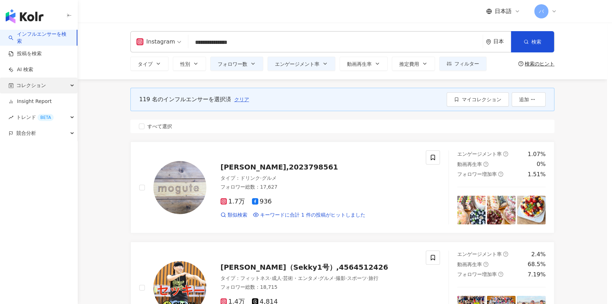
click at [42, 85] on span "コレクション" at bounding box center [31, 85] width 30 height 16
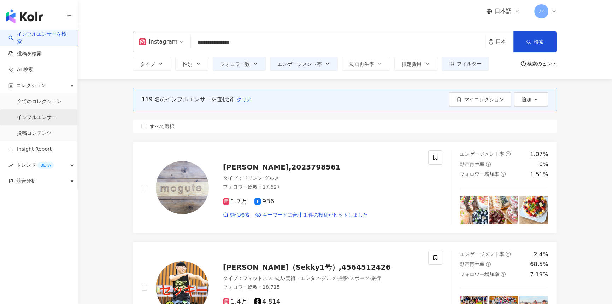
click at [43, 121] on link "インフルエンサー" at bounding box center [37, 117] width 40 height 7
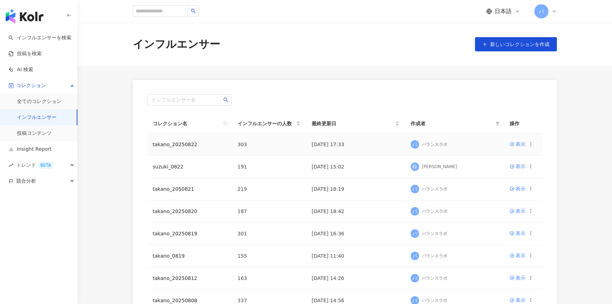
click at [528, 145] on icon at bounding box center [530, 143] width 5 height 5
click at [503, 174] on div "コレクションを出力" at bounding box center [500, 173] width 54 height 8
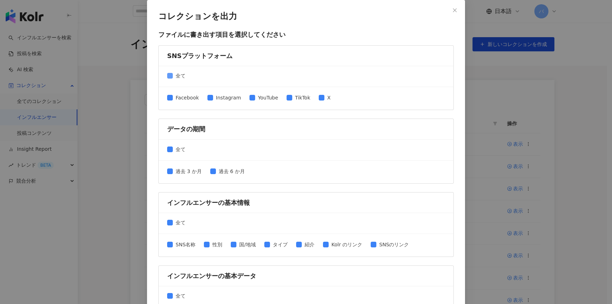
click at [175, 77] on span "全て" at bounding box center [181, 76] width 16 height 8
click at [219, 98] on span "Instagram" at bounding box center [228, 98] width 31 height 8
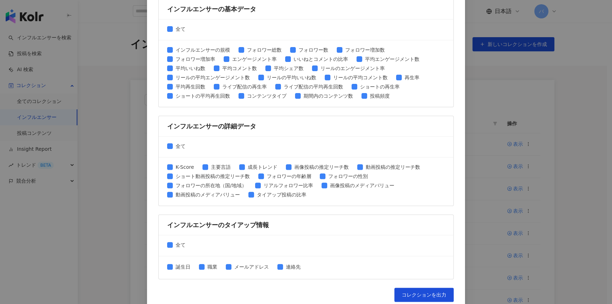
scroll to position [272, 0]
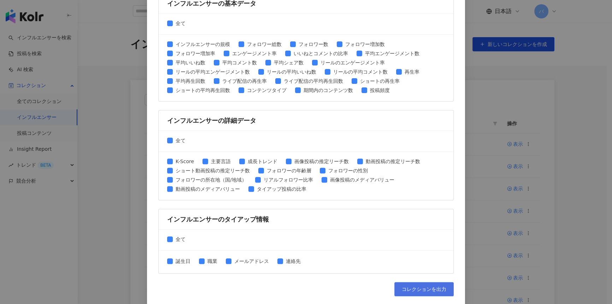
click at [417, 289] on span "コレクションを出力" at bounding box center [424, 289] width 45 height 6
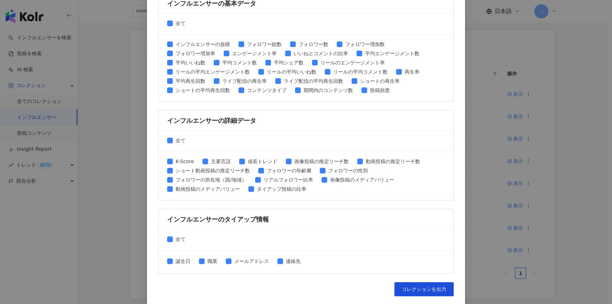
scroll to position [96, 0]
click at [97, 58] on div "コレクションを出力 ファイルに書き出す項目を選択してください SNSプラットフォーム 全て Facebook Instagram YouTube TikTok…" at bounding box center [306, 152] width 612 height 304
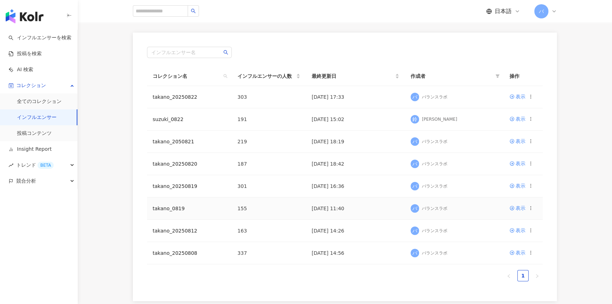
scroll to position [32, 0]
